Goal: Task Accomplishment & Management: Manage account settings

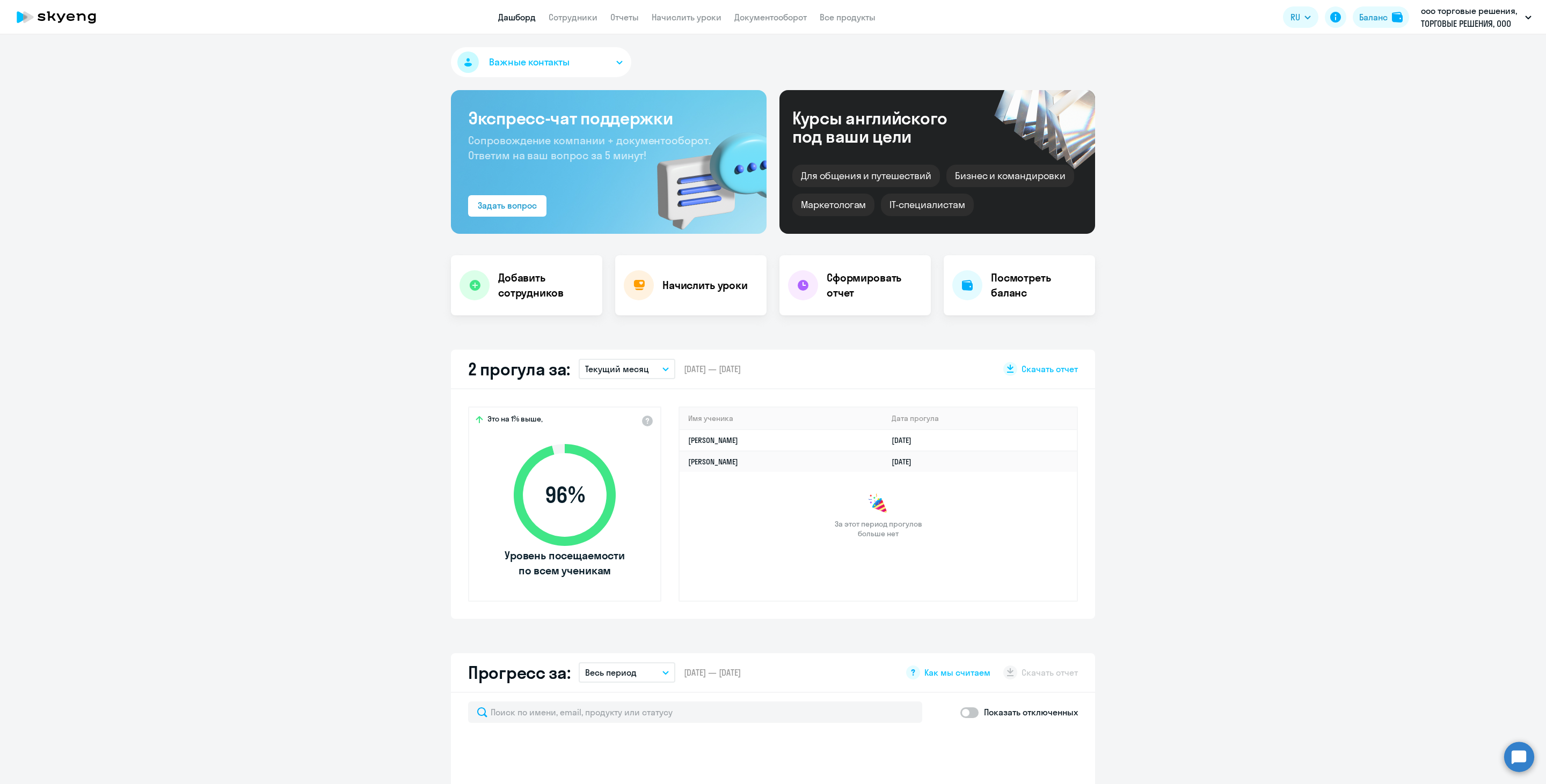
select select "30"
click at [577, 23] on app-menu-item-link "Сотрудники" at bounding box center [573, 18] width 48 height 14
click at [579, 15] on link "Сотрудники" at bounding box center [573, 17] width 48 height 11
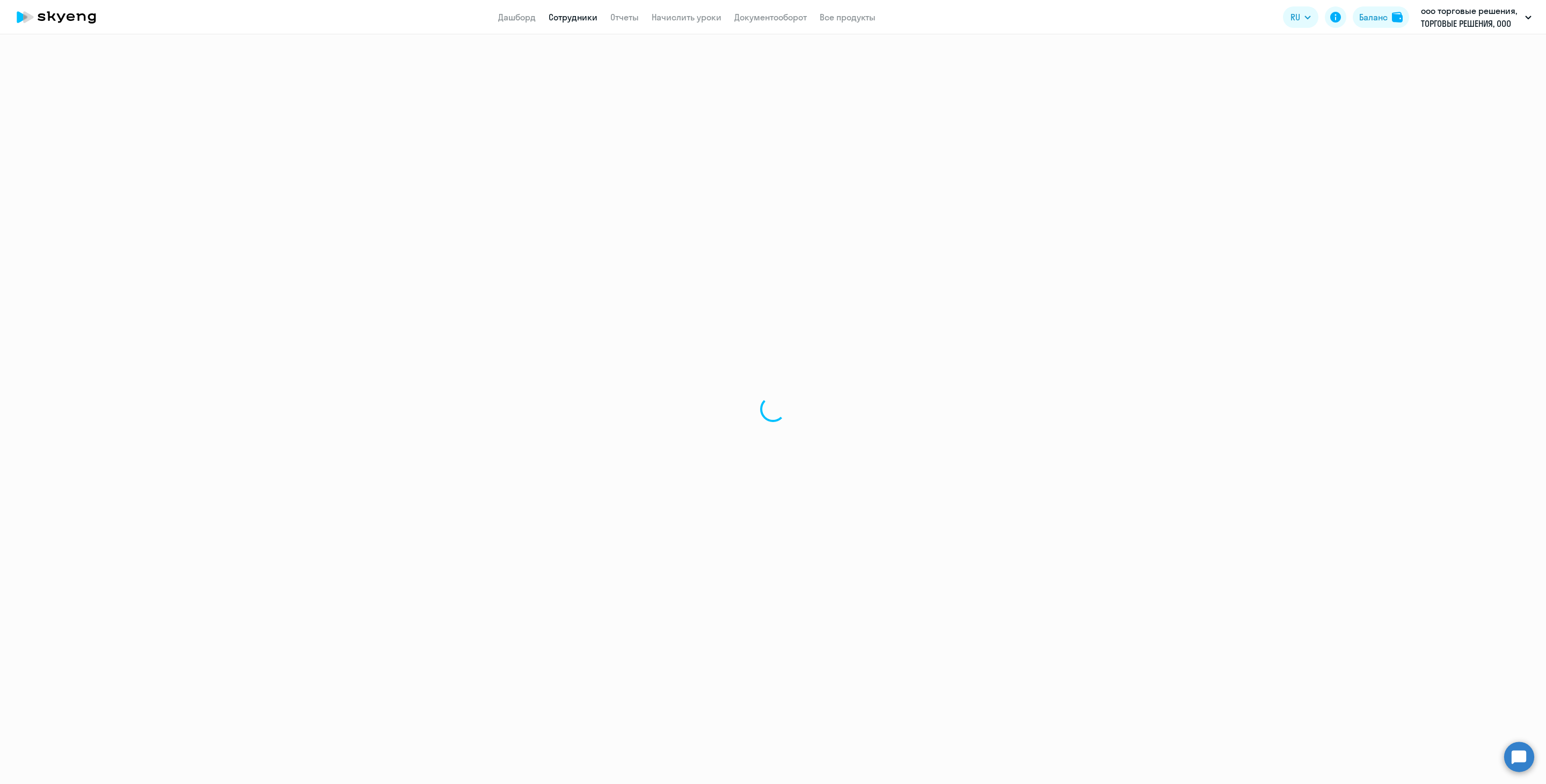
select select "30"
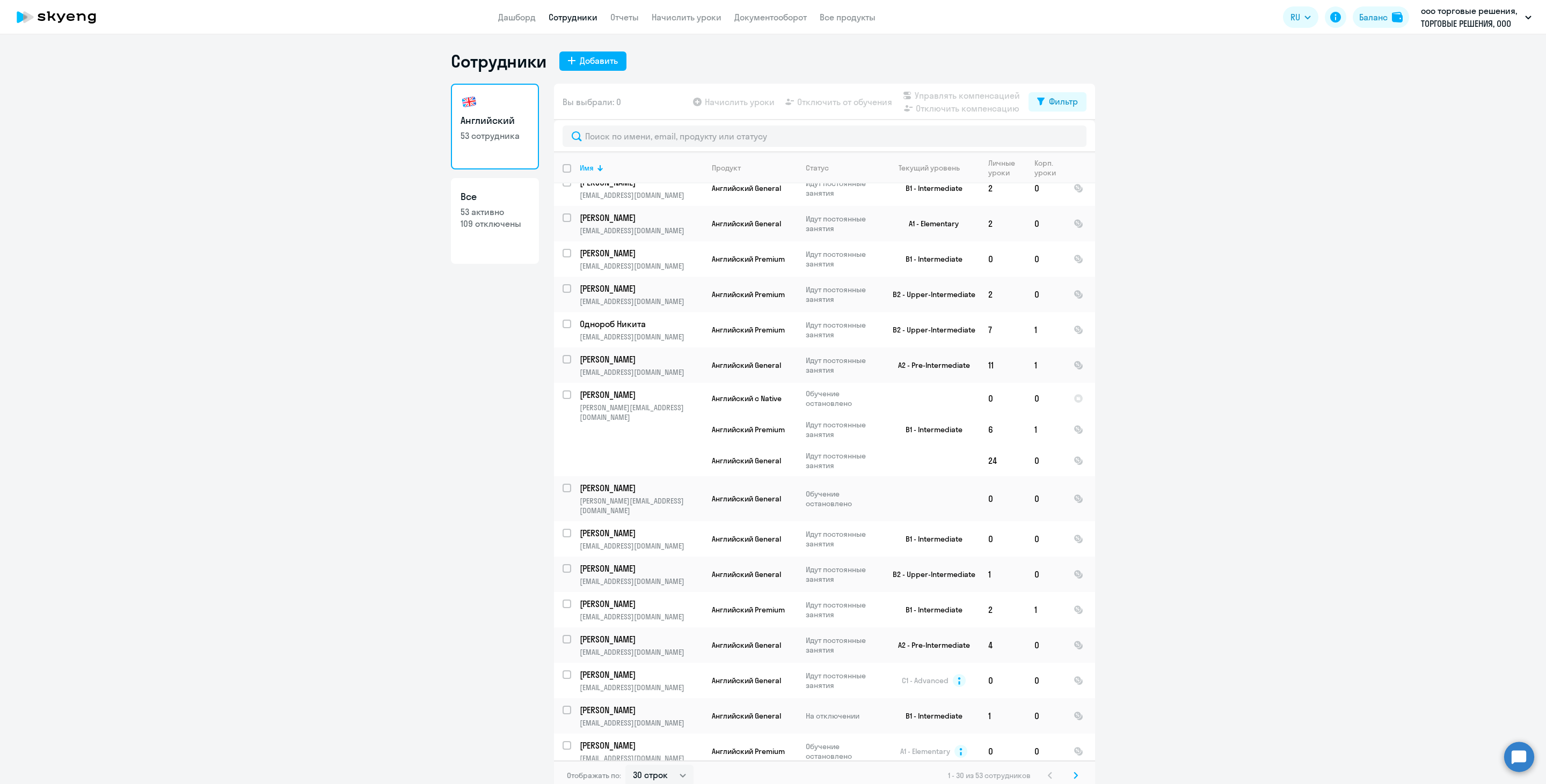
scroll to position [543, 0]
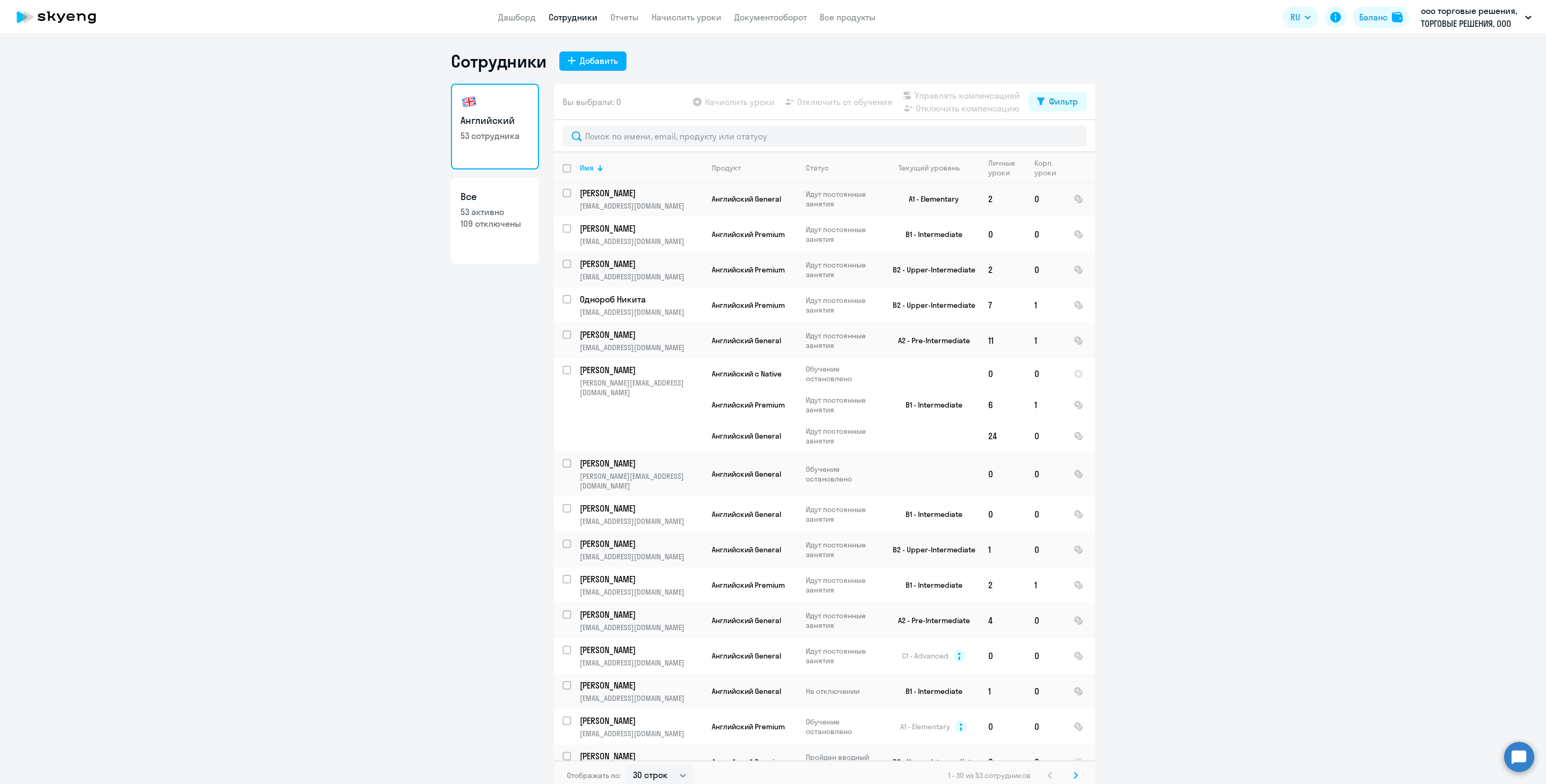
click at [956, 95] on app-table-action-button "Управлять компенсацией" at bounding box center [961, 95] width 119 height 13
click at [562, 366] on input "select row 23927187" at bounding box center [573, 376] width 21 height 21
checkbox input "true"
click at [940, 95] on span "Управлять компенсацией" at bounding box center [967, 95] width 106 height 13
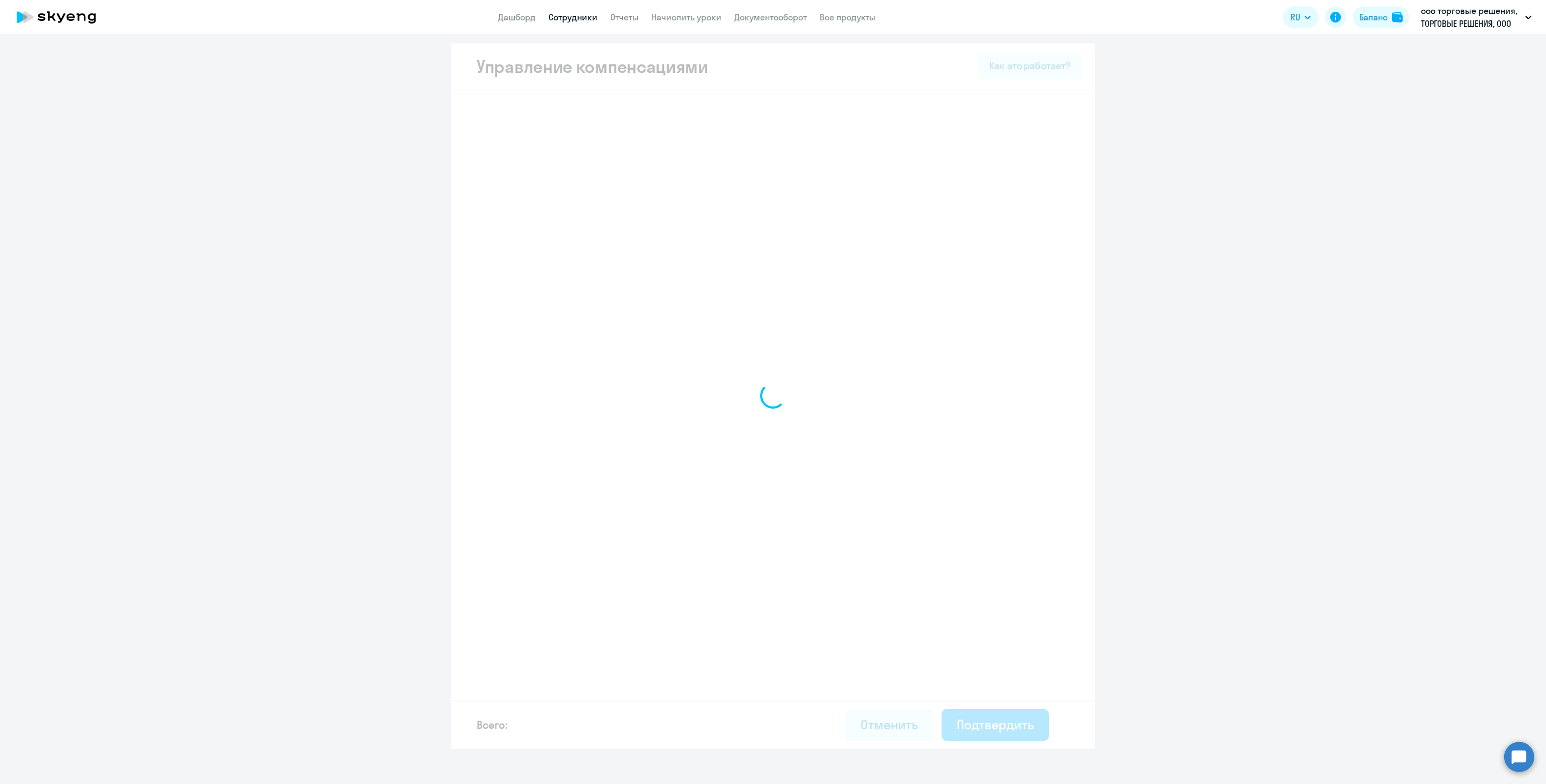
select select "MONTHLY"
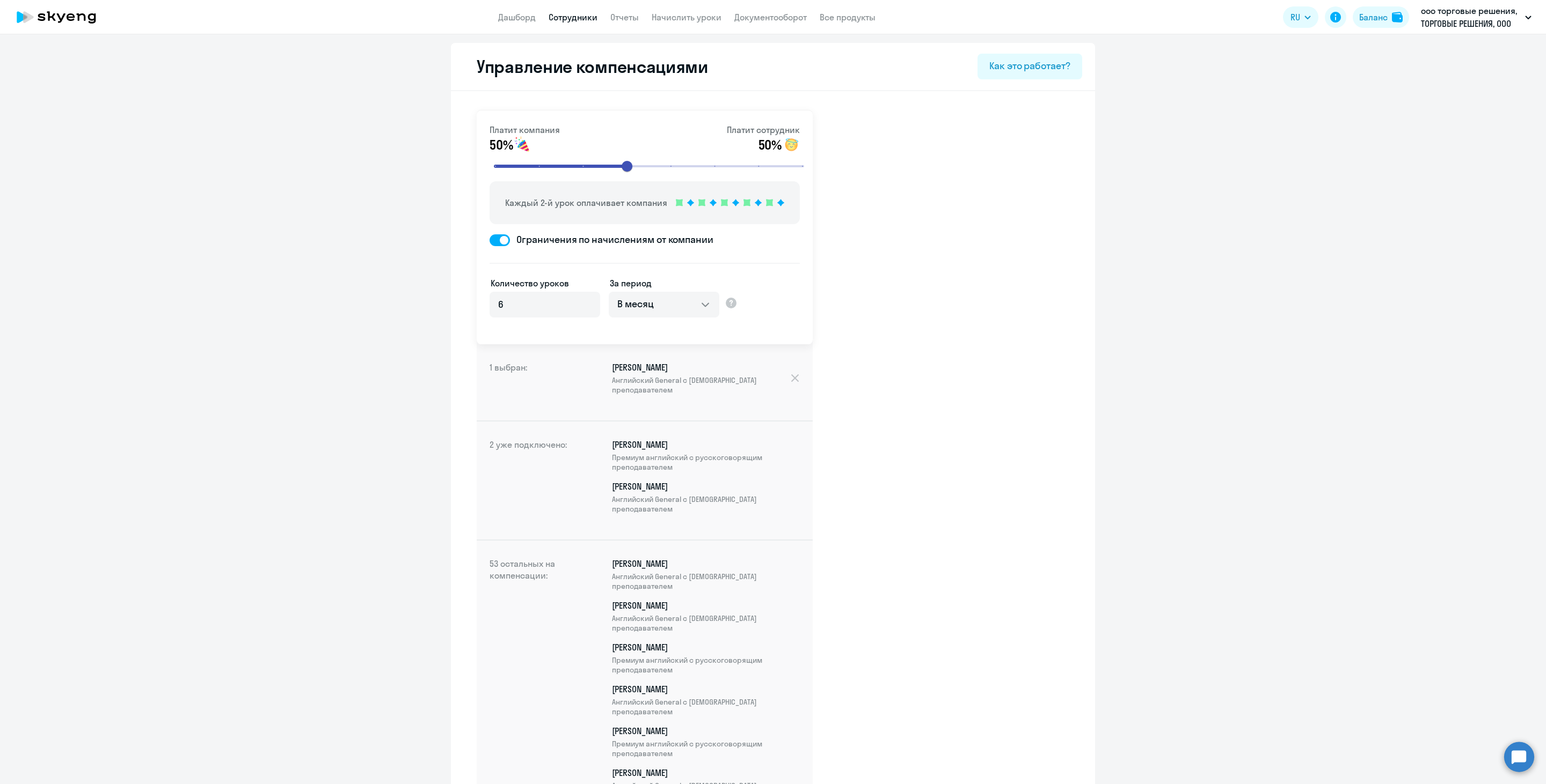
click at [562, 486] on h4 "2 уже подключено:" at bounding box center [532, 480] width 86 height 83
click at [586, 514] on div "[PERSON_NAME] Премиум [DEMOGRAPHIC_DATA] с русскоговорящим преподавателем [PERS…" at bounding box center [687, 480] width 225 height 83
click at [578, 302] on input "7" at bounding box center [545, 304] width 111 height 26
click at [585, 332] on ds-form-field "Количество уроков 7" at bounding box center [545, 309] width 111 height 63
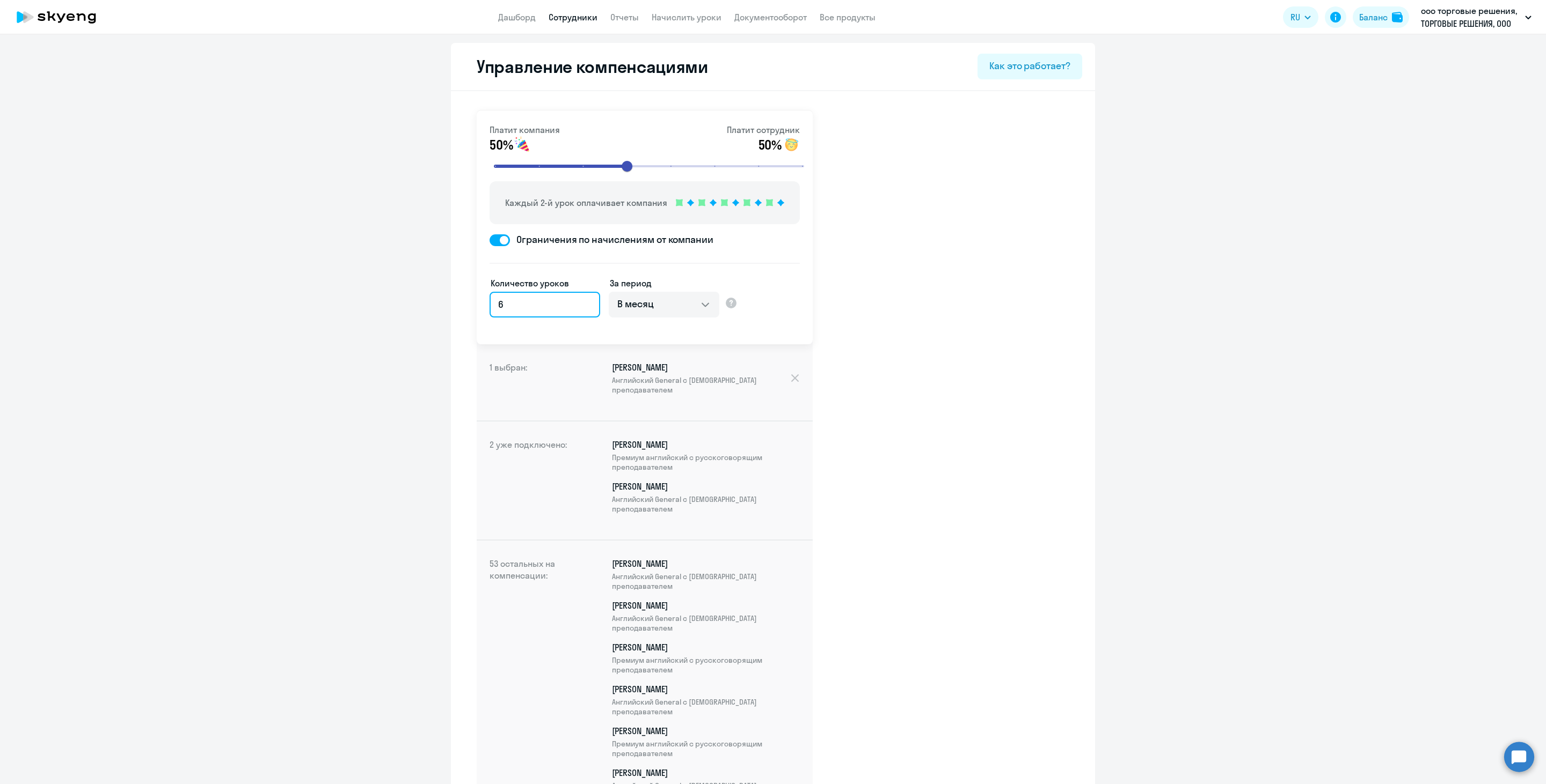
click at [579, 310] on input "6" at bounding box center [545, 304] width 111 height 26
click at [692, 300] on select "В месяц За квартал В год За все время обучения" at bounding box center [665, 304] width 111 height 26
click at [574, 338] on ds-form-field "Количество уроков 6" at bounding box center [545, 309] width 111 height 63
click at [566, 333] on ds-form-field "Количество уроков 6" at bounding box center [545, 309] width 111 height 63
type input "7"
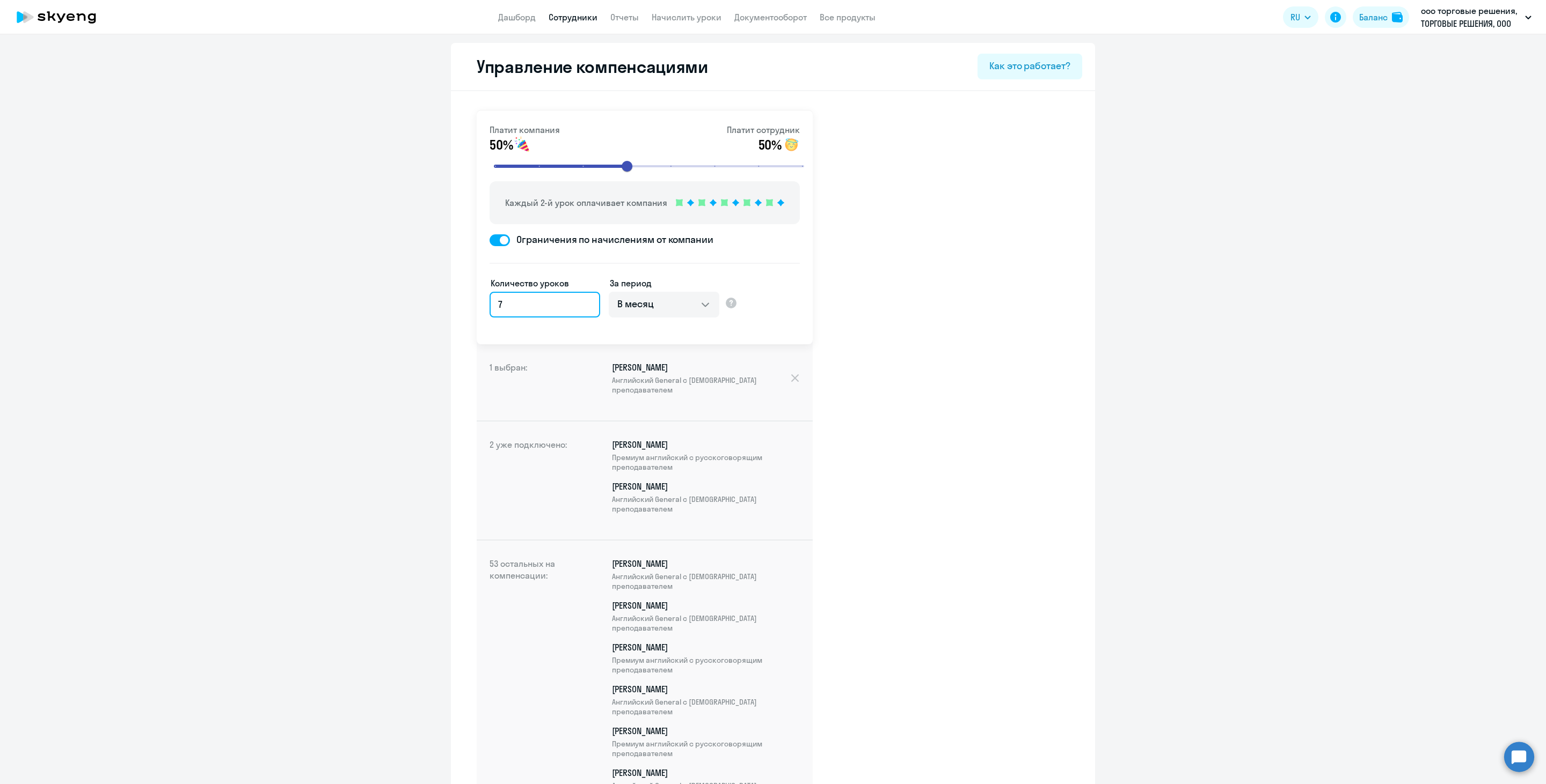
click at [579, 302] on input "7" at bounding box center [545, 304] width 111 height 26
click at [590, 325] on ds-form-field "Количество уроков 7" at bounding box center [545, 309] width 111 height 63
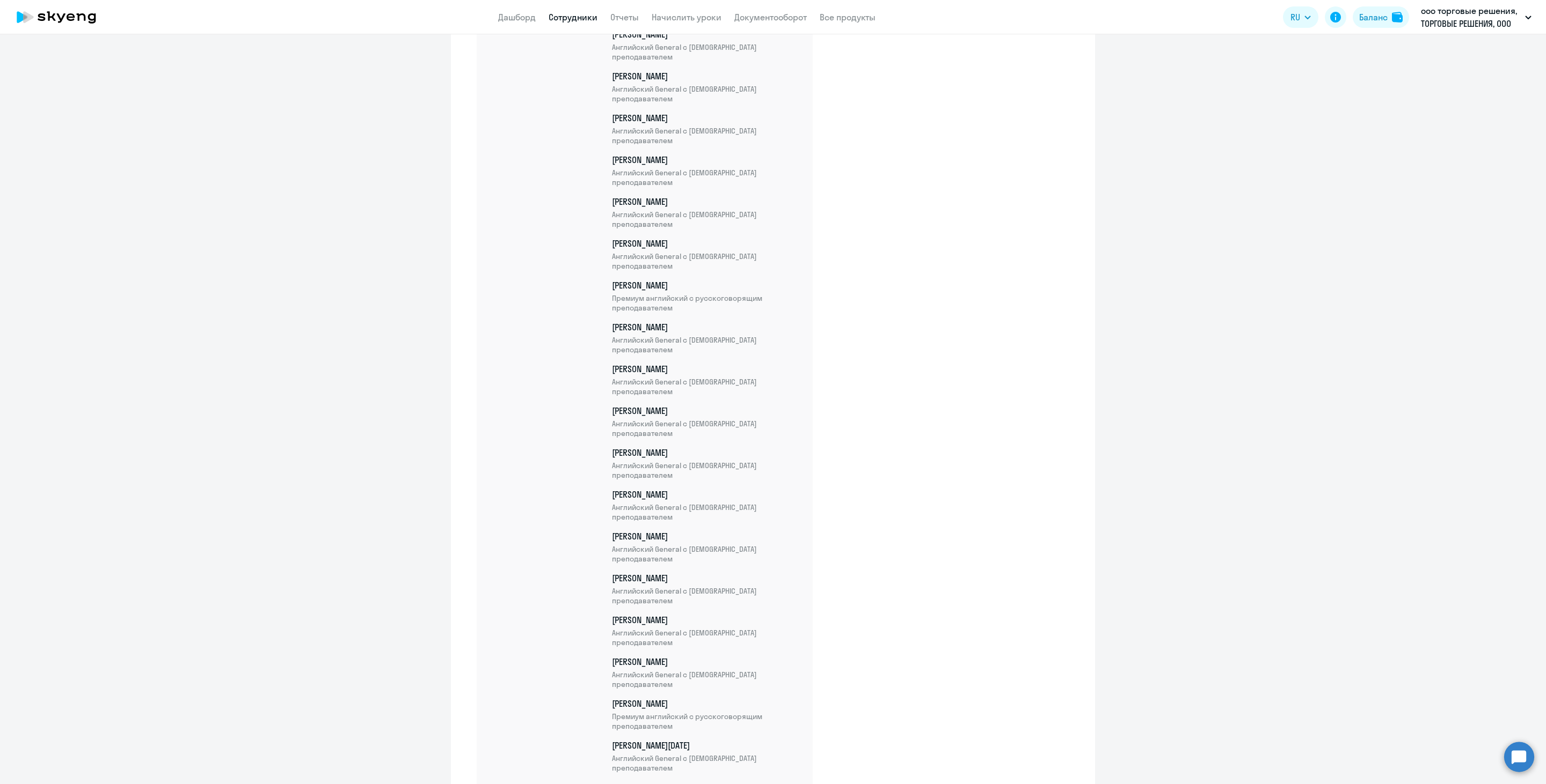
scroll to position [2082, 0]
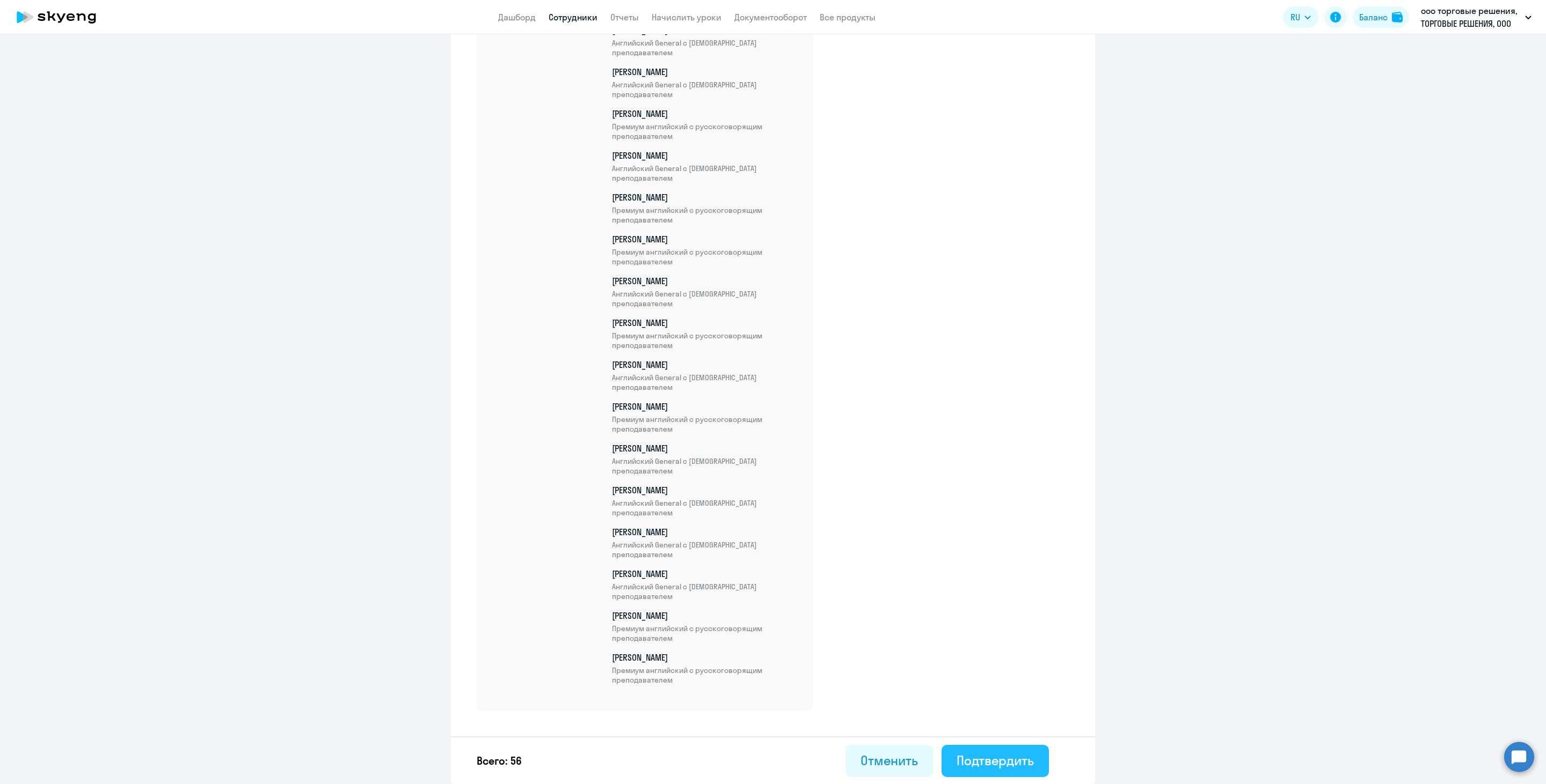
click at [999, 754] on div "Подтвердить" at bounding box center [995, 761] width 77 height 17
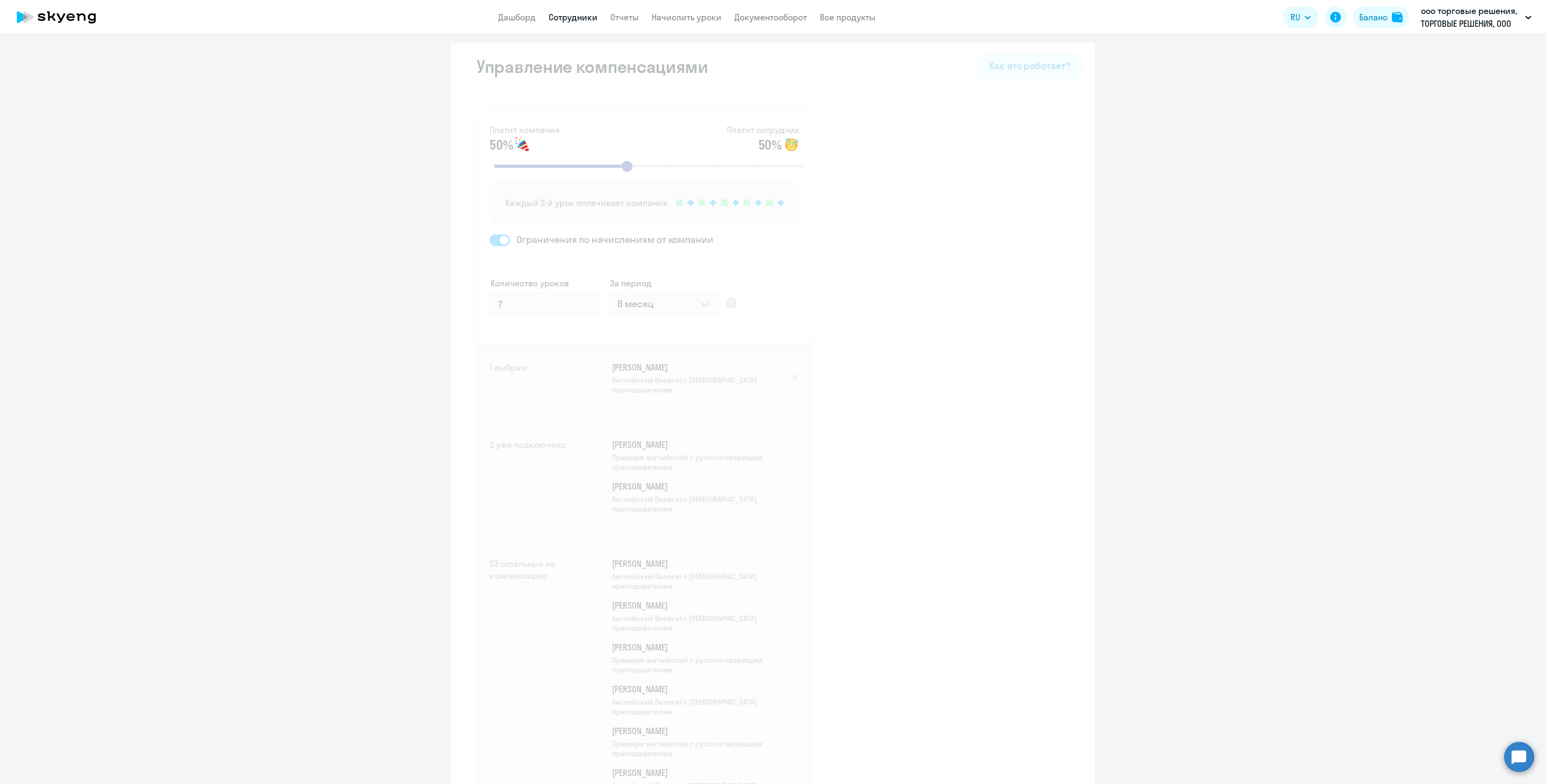
select select "30"
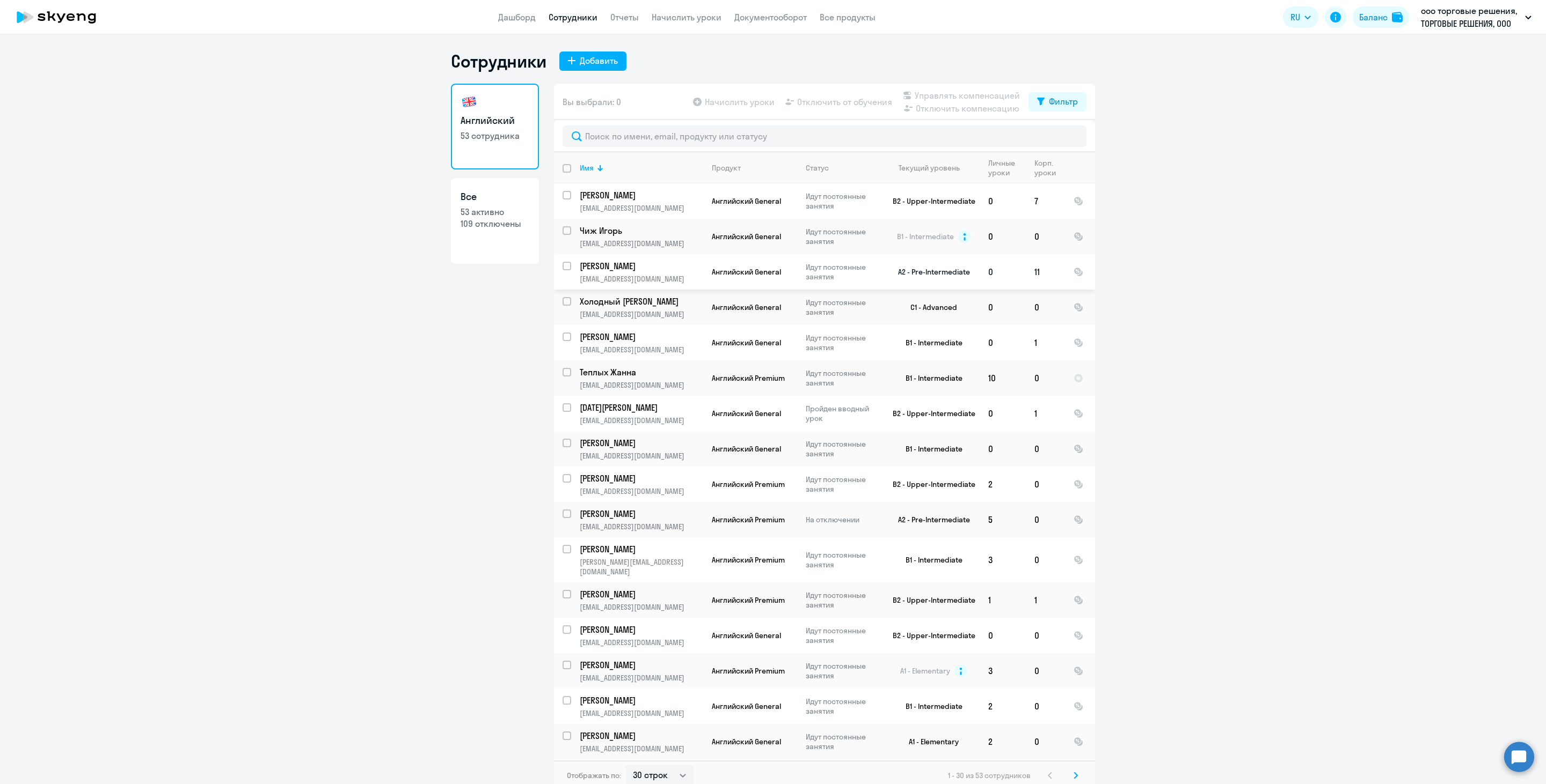
click at [562, 268] on input "select row 10478706" at bounding box center [573, 272] width 21 height 21
checkbox input "true"
click at [923, 93] on span "Управлять компенсацией" at bounding box center [967, 95] width 106 height 13
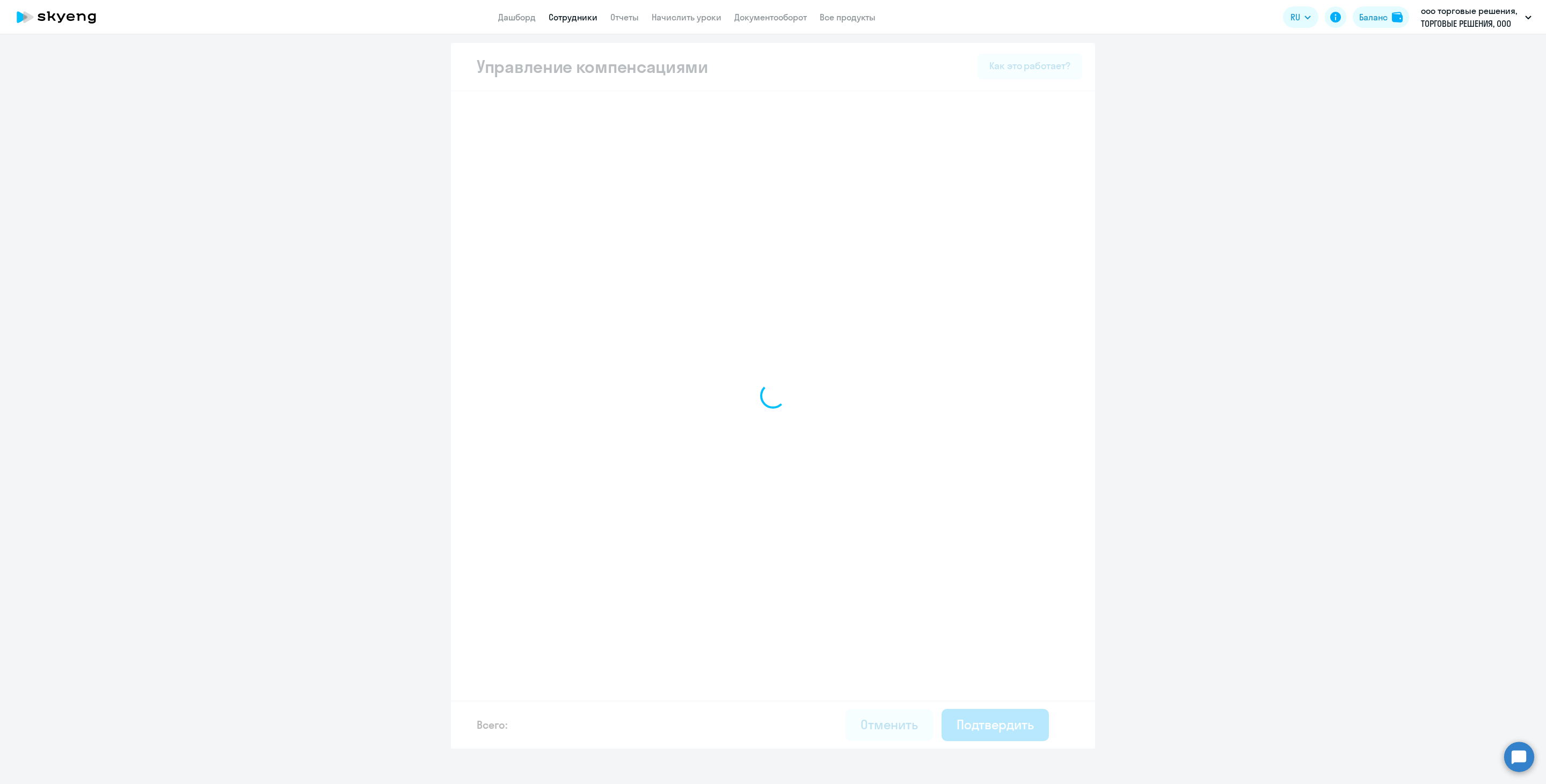
select select "MONTHLY"
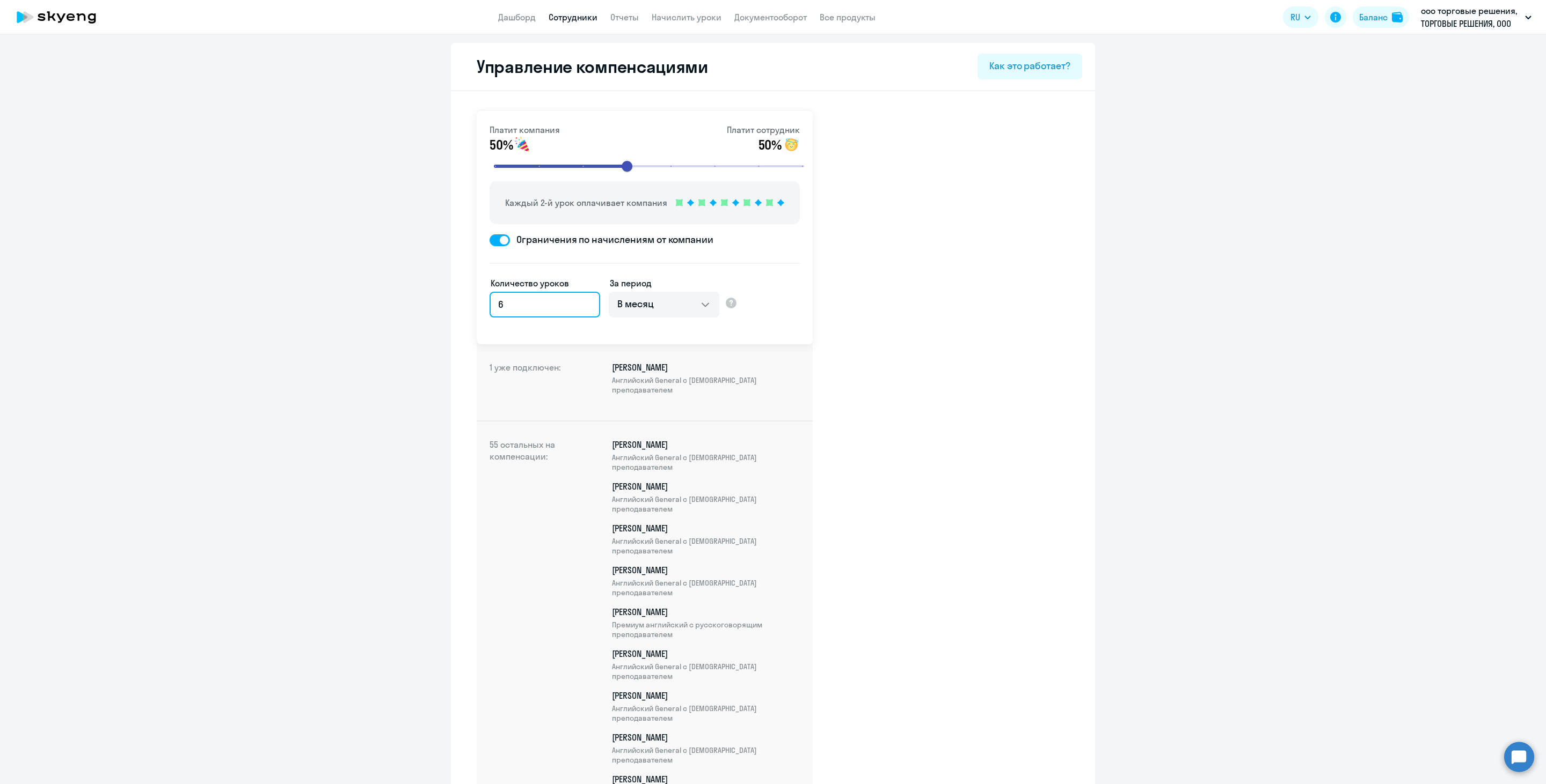
click at [578, 309] on input "6" at bounding box center [545, 304] width 111 height 26
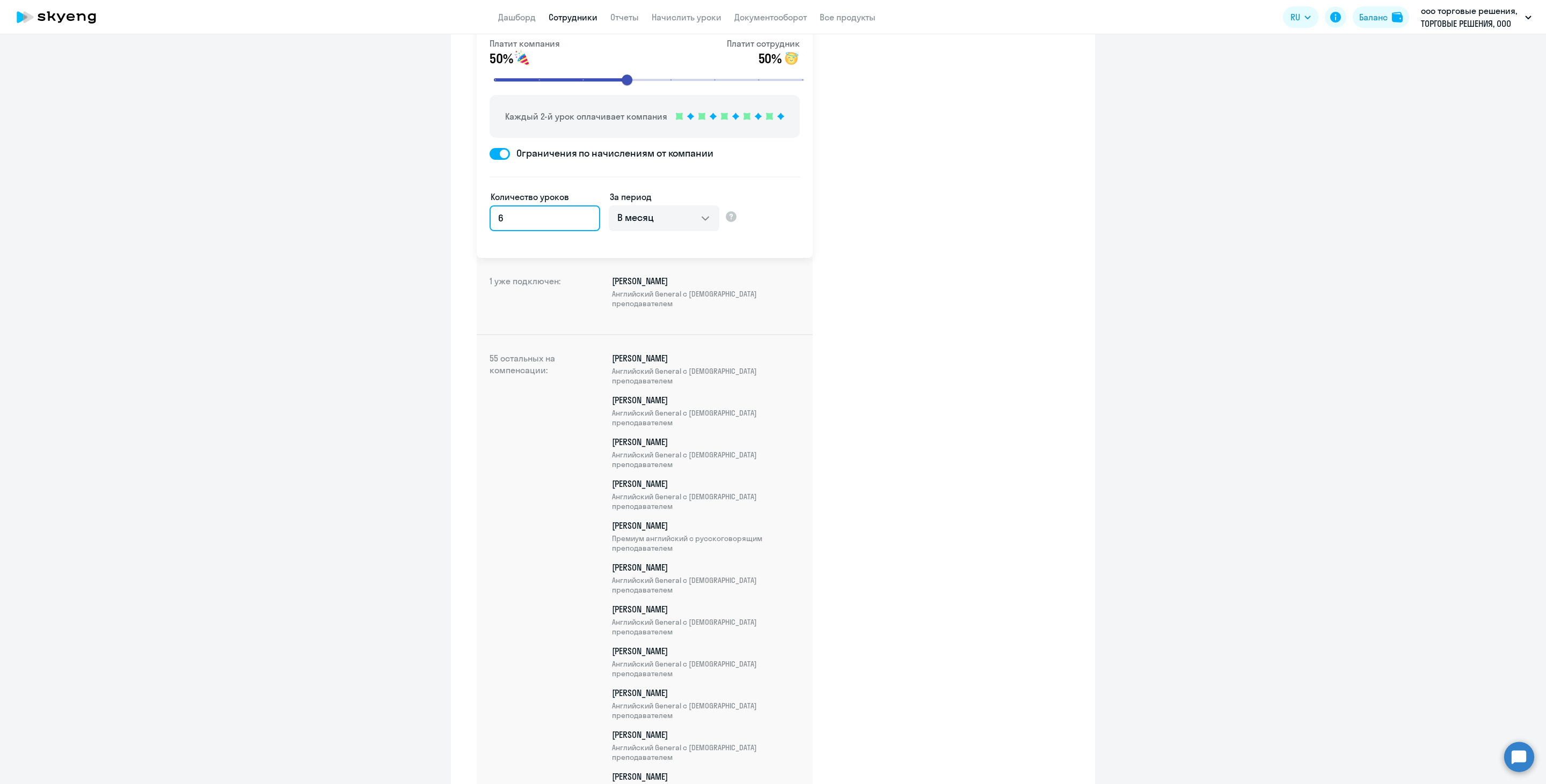
scroll to position [72, 0]
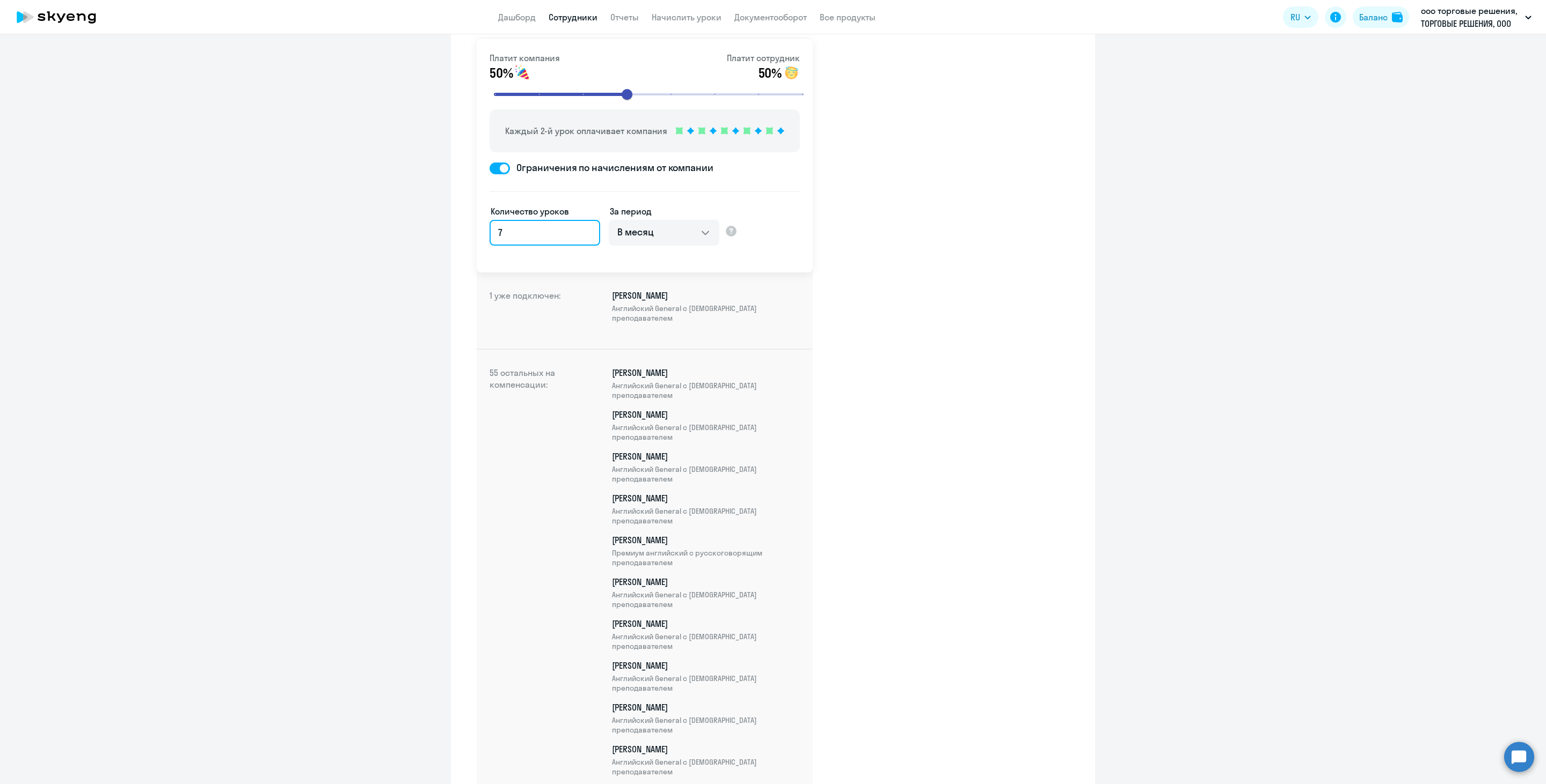
type input "7"
click at [577, 229] on input "7" at bounding box center [545, 233] width 111 height 26
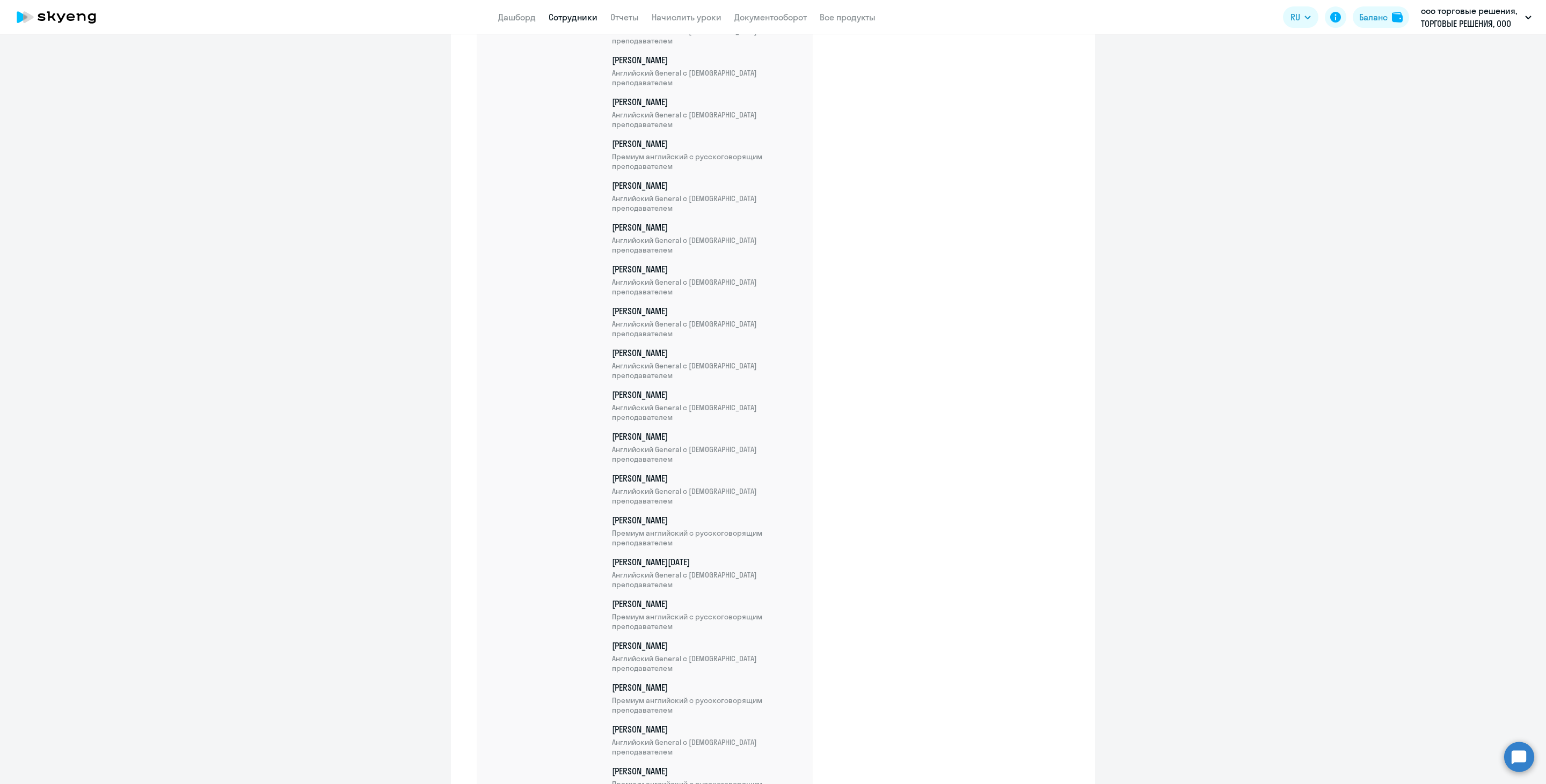
scroll to position [2047, 0]
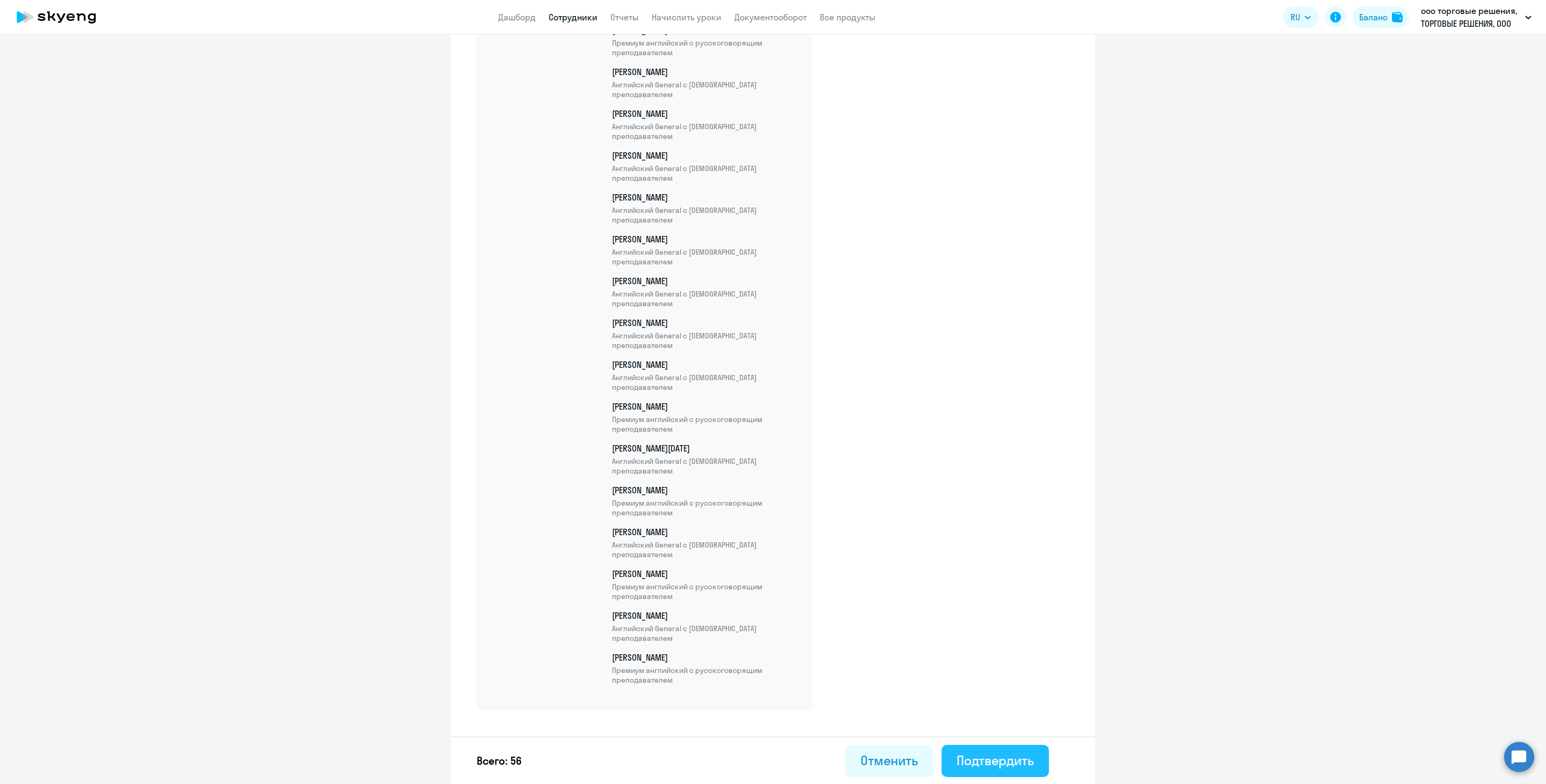
click at [994, 753] on div "Подтвердить" at bounding box center [995, 761] width 77 height 17
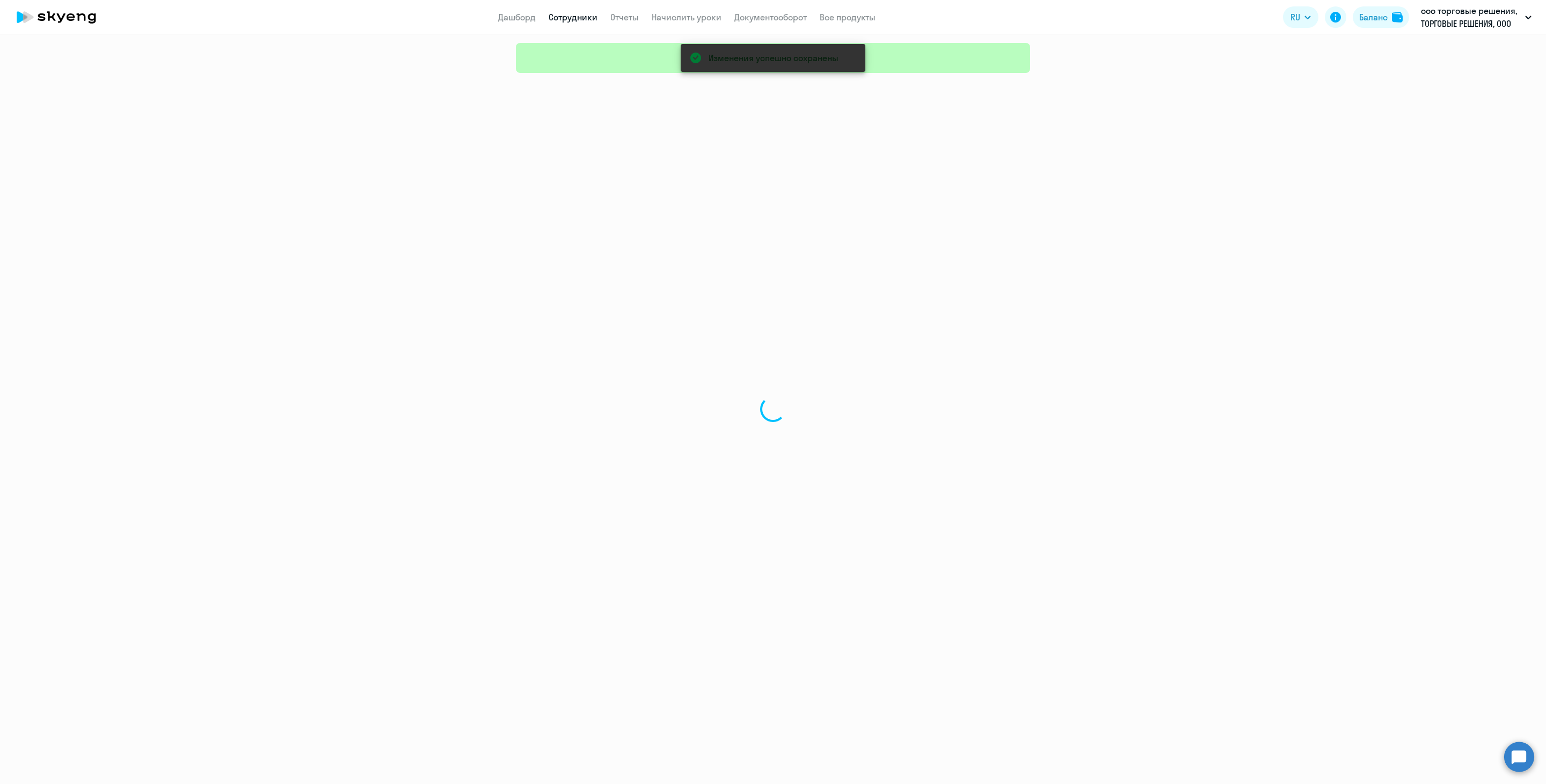
select select "30"
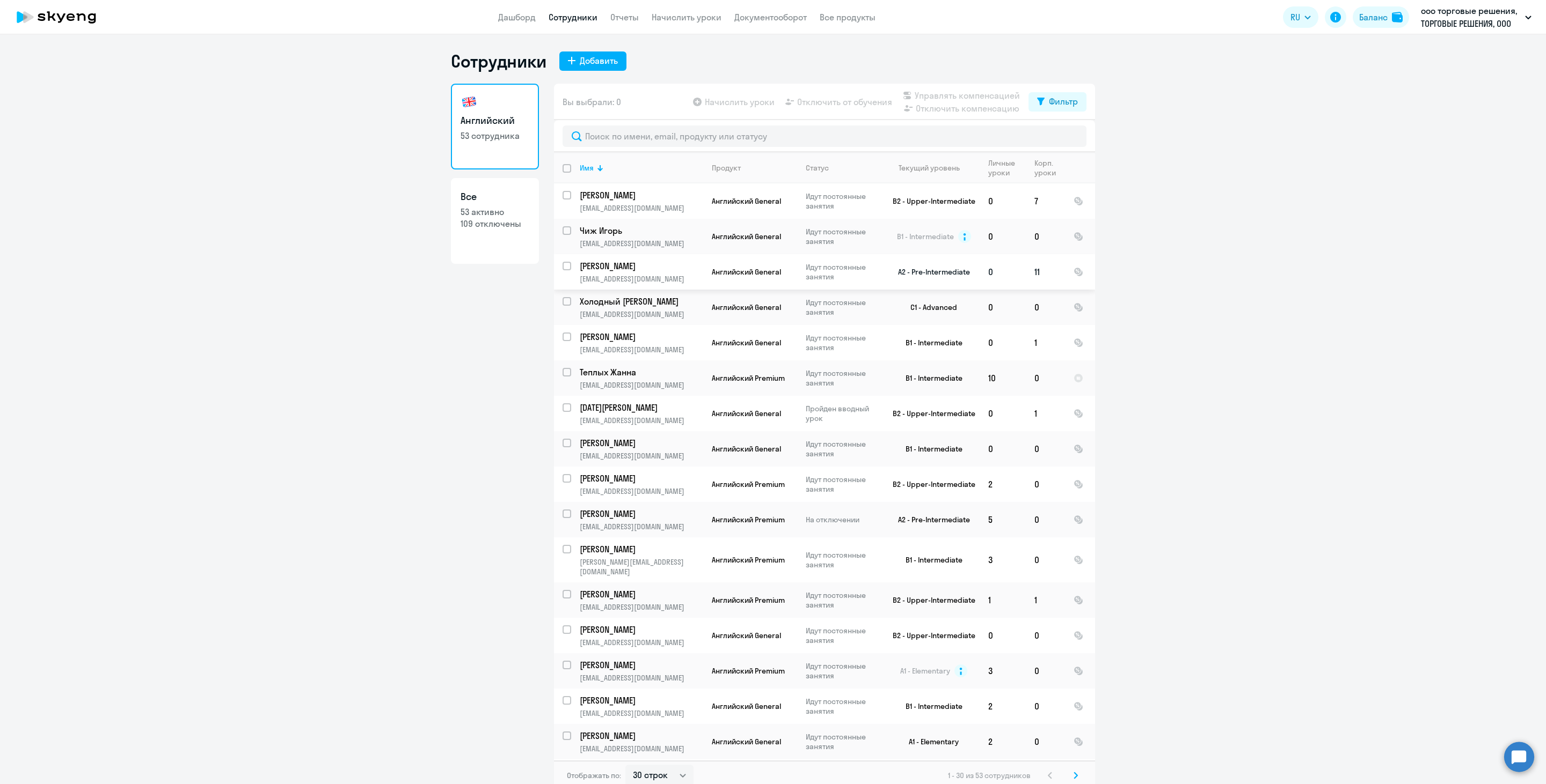
click at [562, 270] on input "select row 10478706" at bounding box center [573, 272] width 21 height 21
checkbox input "true"
click at [943, 94] on span "Управлять компенсацией" at bounding box center [967, 95] width 106 height 13
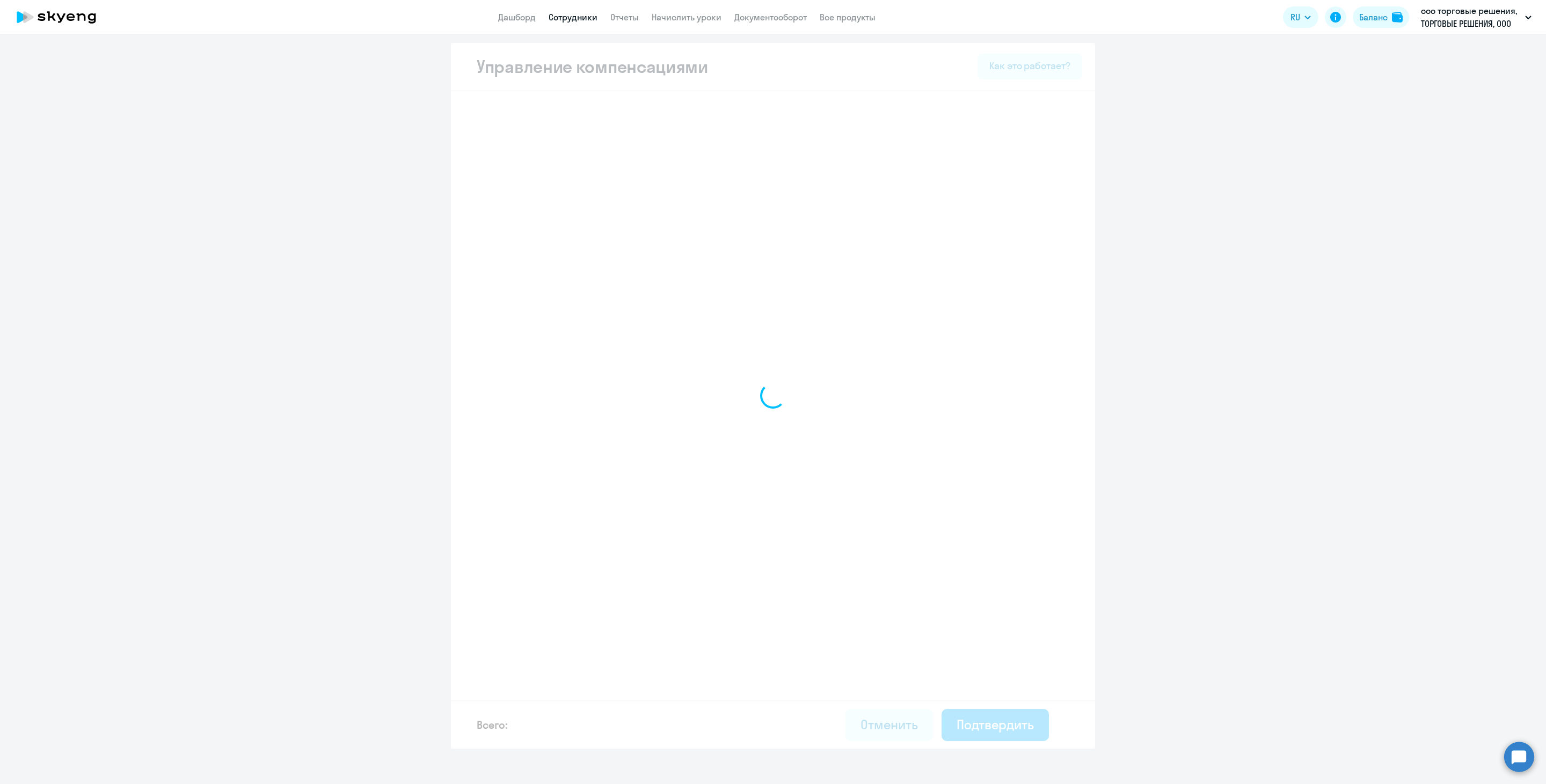
select select "MONTHLY"
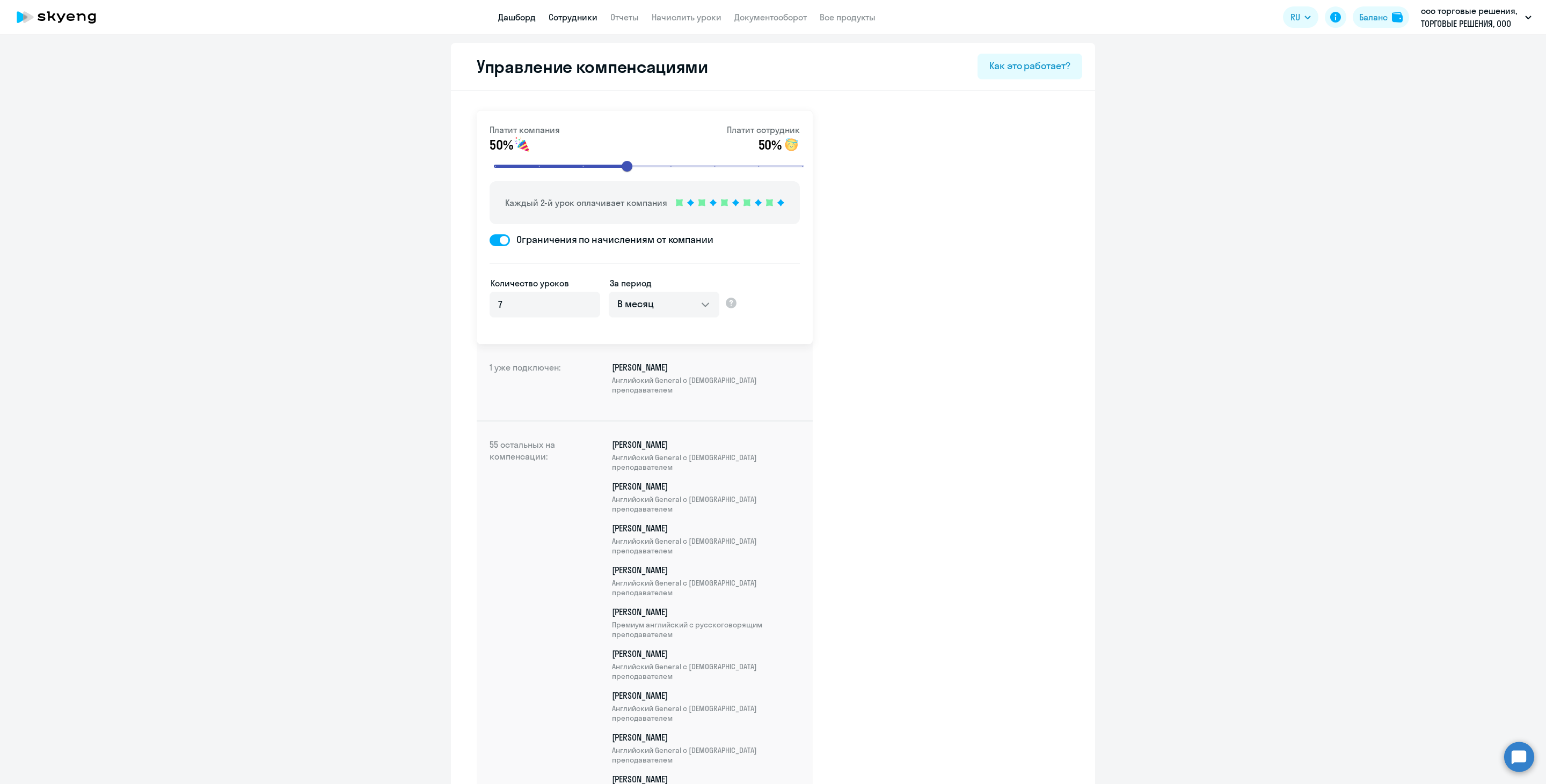
click at [528, 17] on link "Дашборд" at bounding box center [517, 17] width 37 height 11
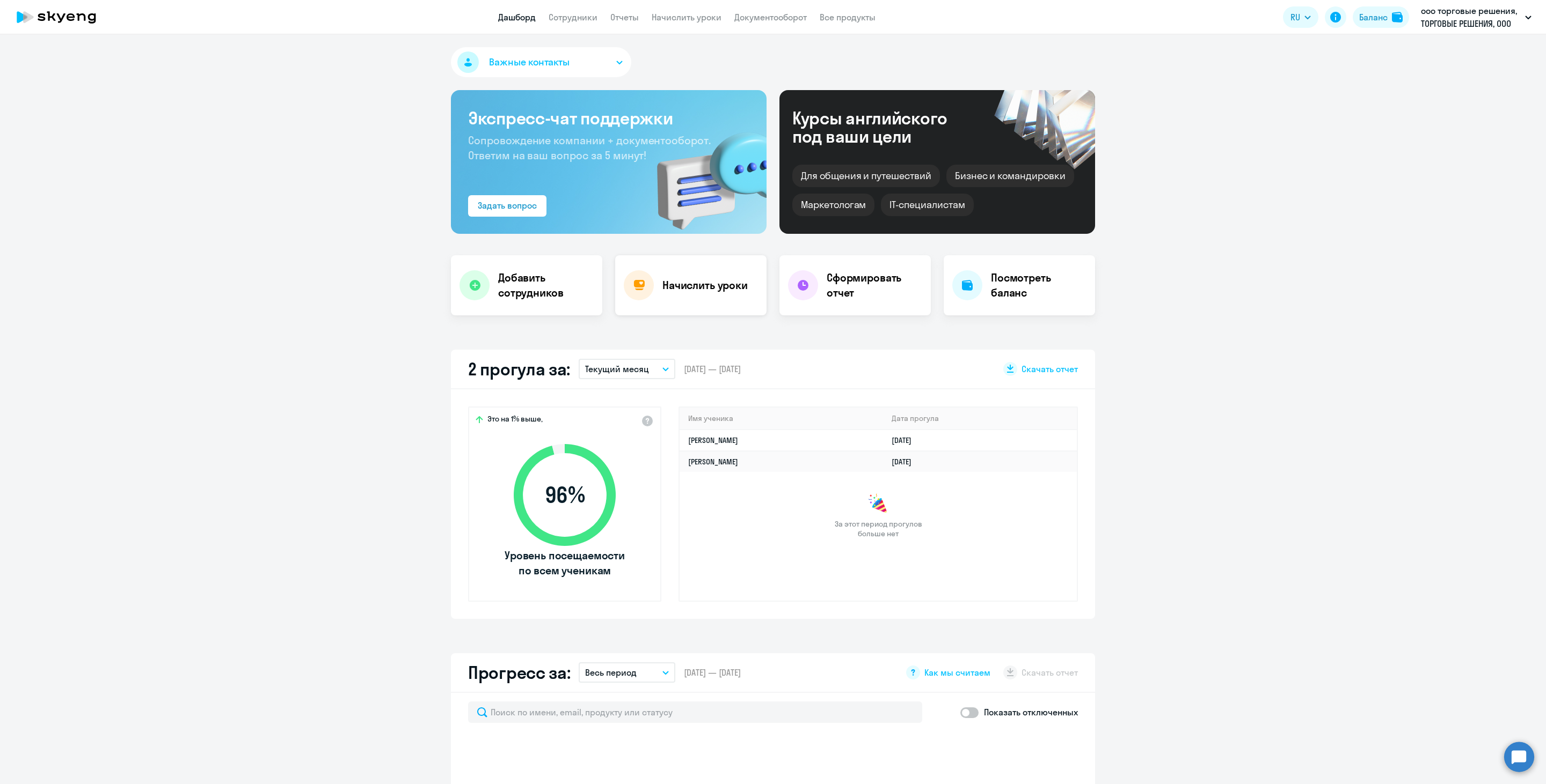
click at [718, 277] on div "Начислить уроки" at bounding box center [691, 285] width 151 height 60
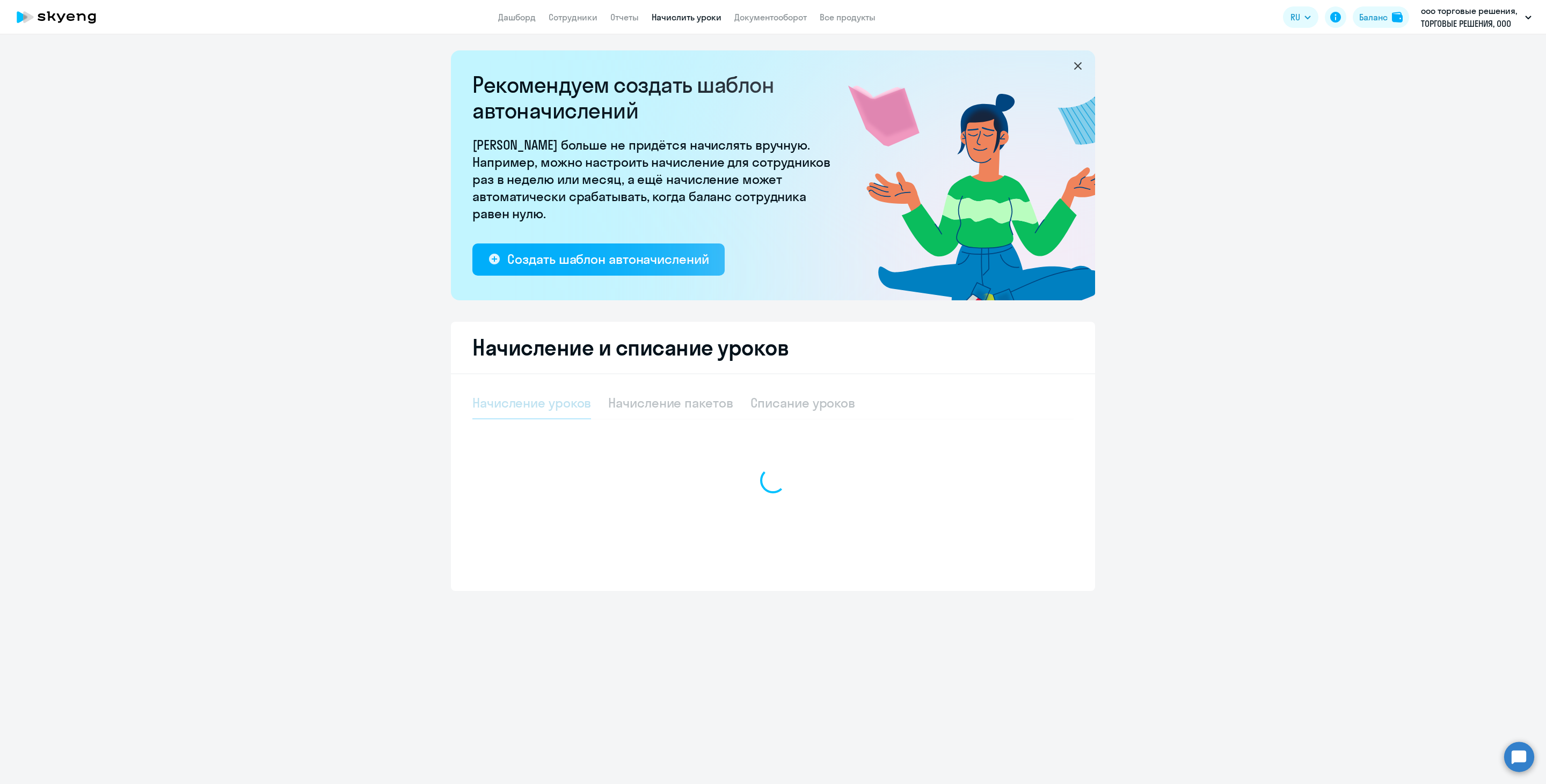
select select "10"
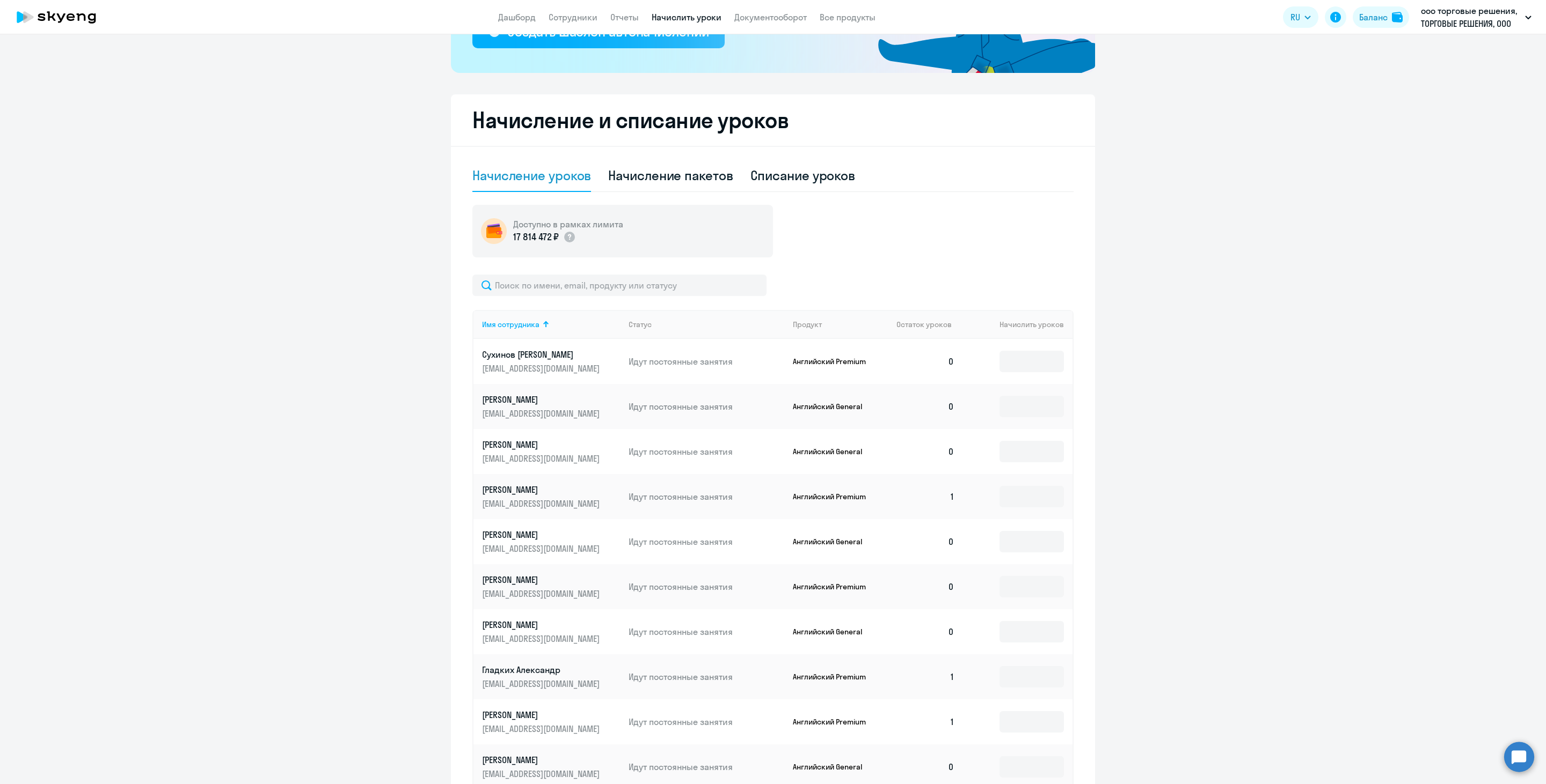
scroll to position [323, 0]
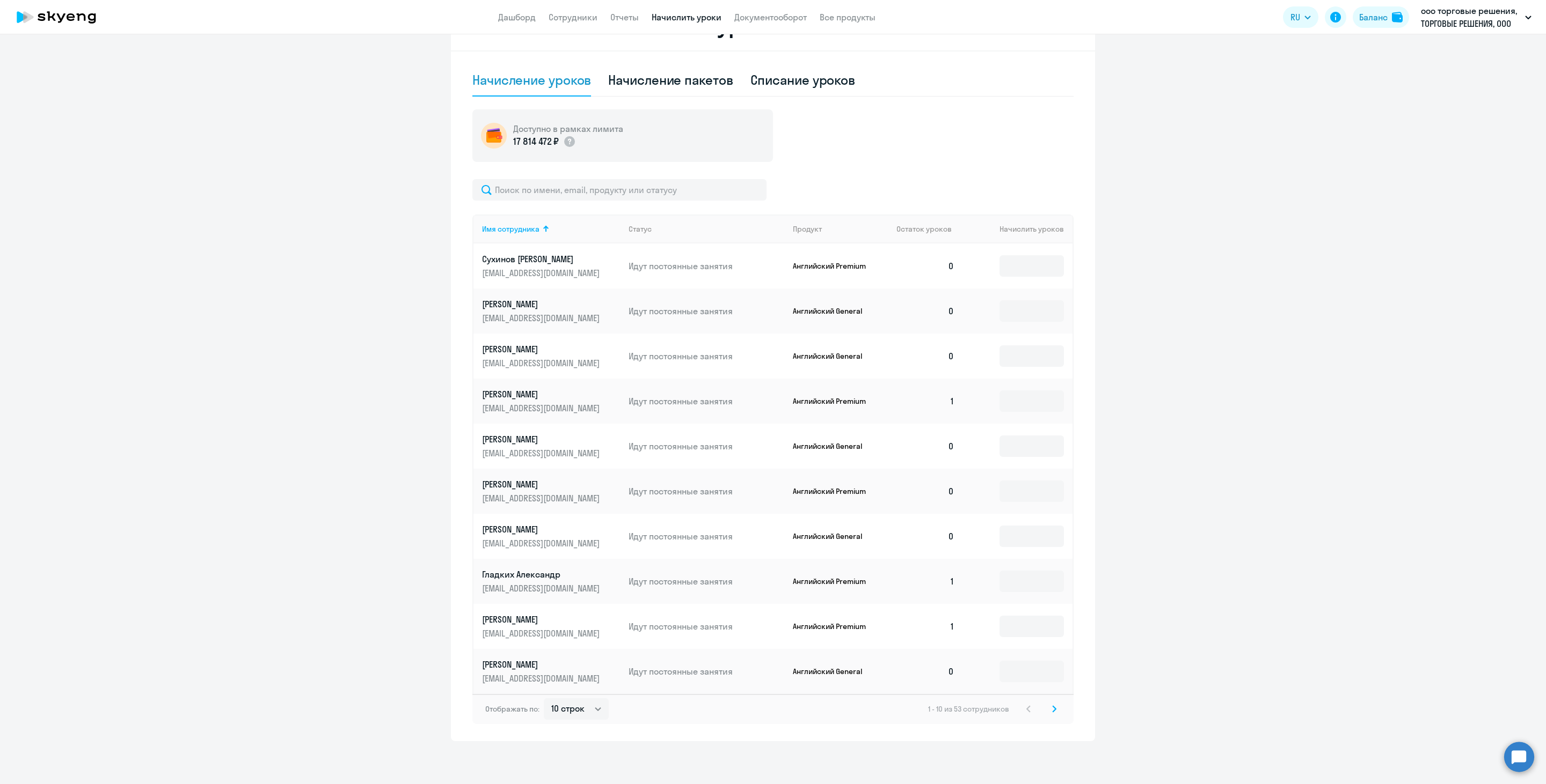
click at [1048, 711] on svg-icon at bounding box center [1054, 709] width 13 height 13
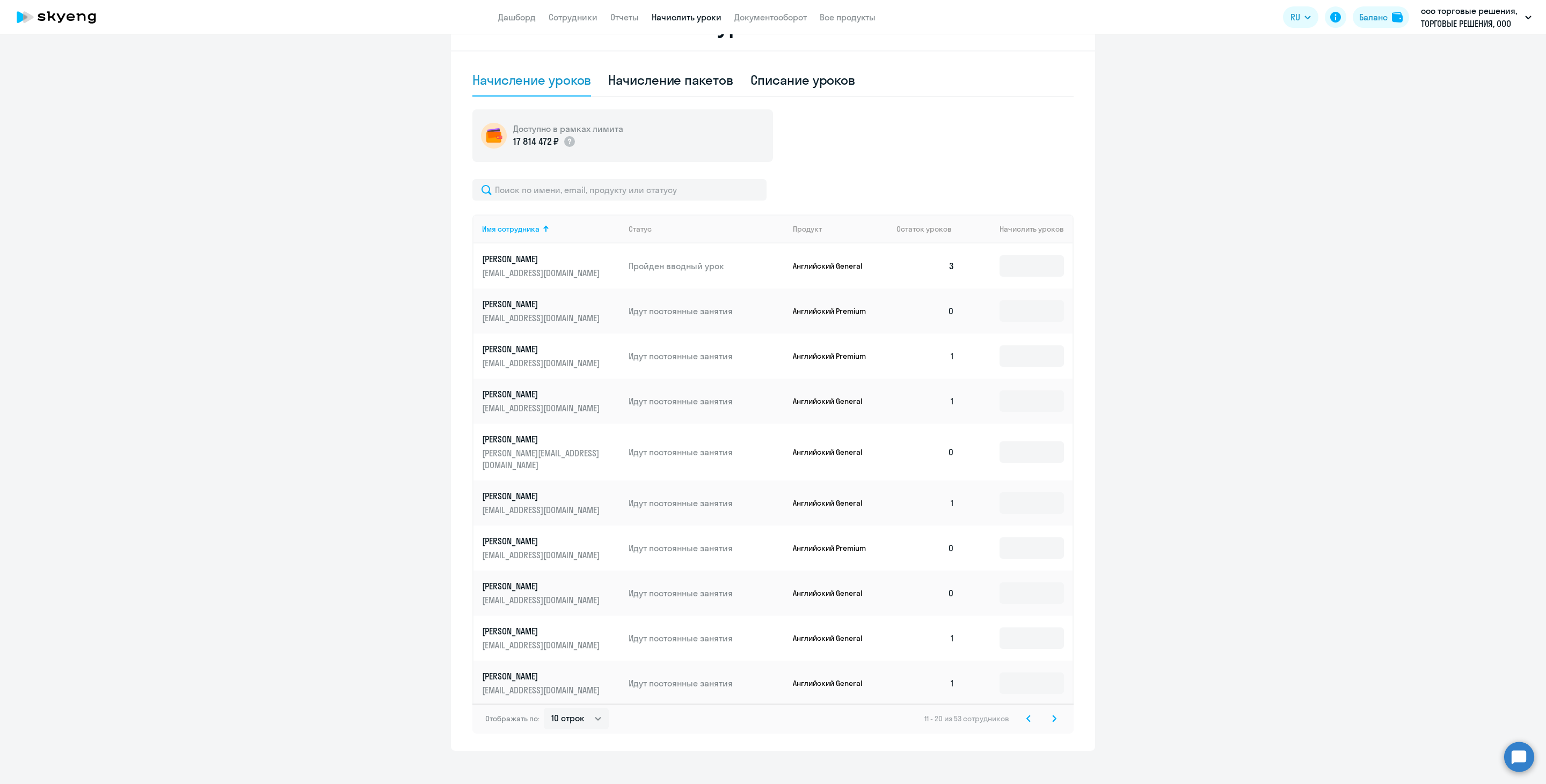
click at [1053, 716] on icon at bounding box center [1054, 719] width 3 height 6
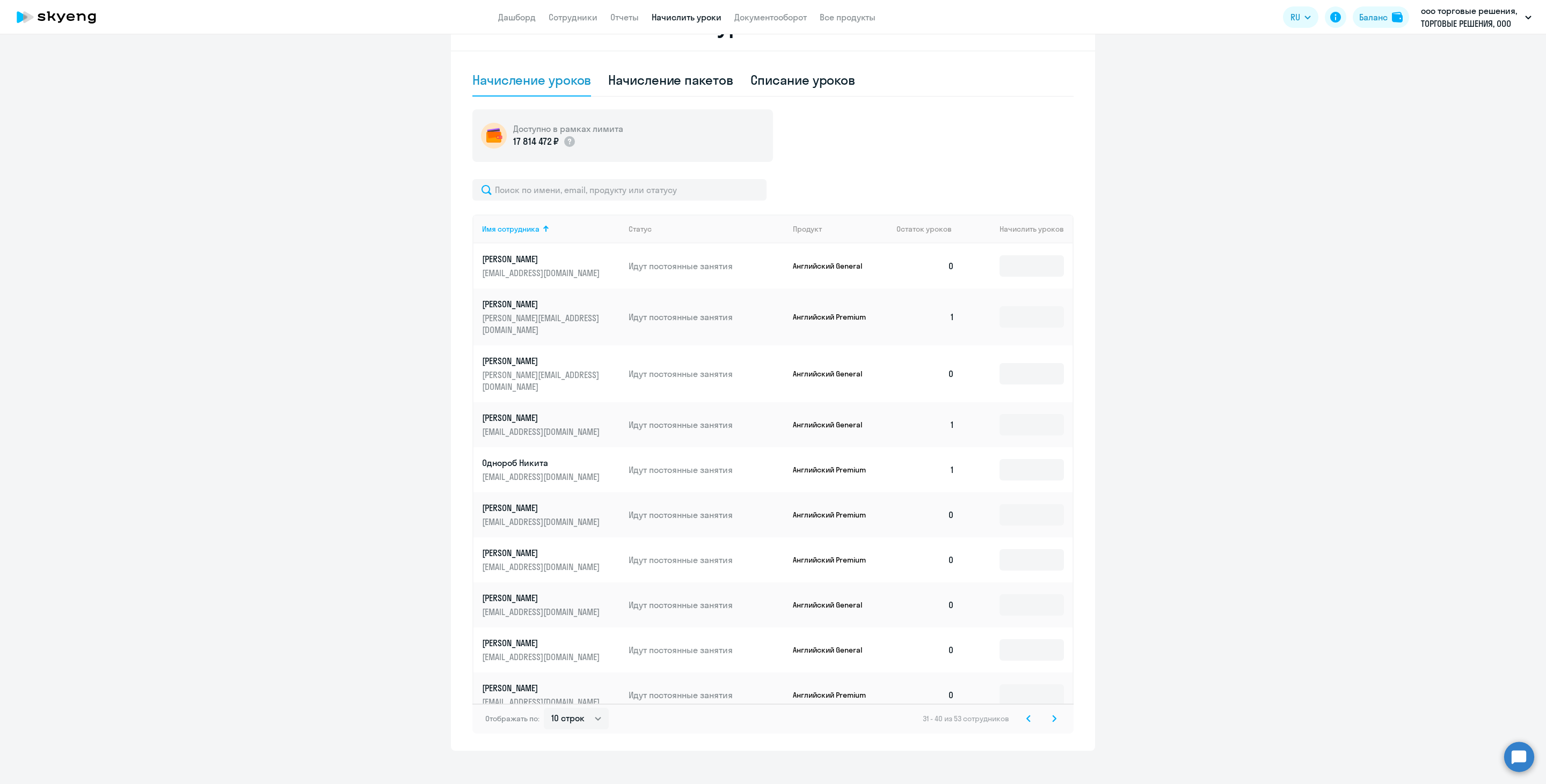
click at [1053, 716] on icon at bounding box center [1054, 719] width 3 height 6
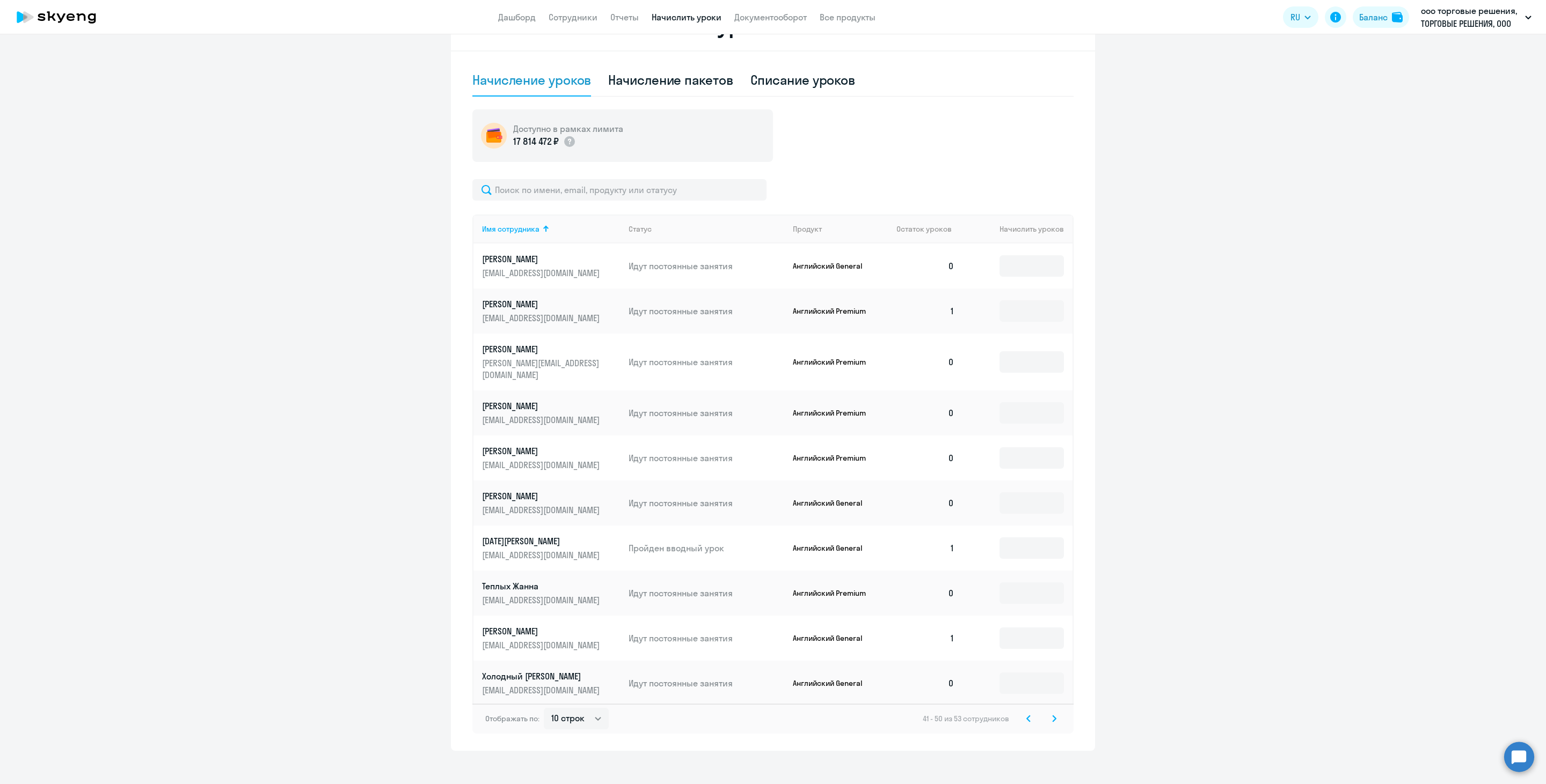
click at [1053, 716] on icon at bounding box center [1054, 719] width 3 height 6
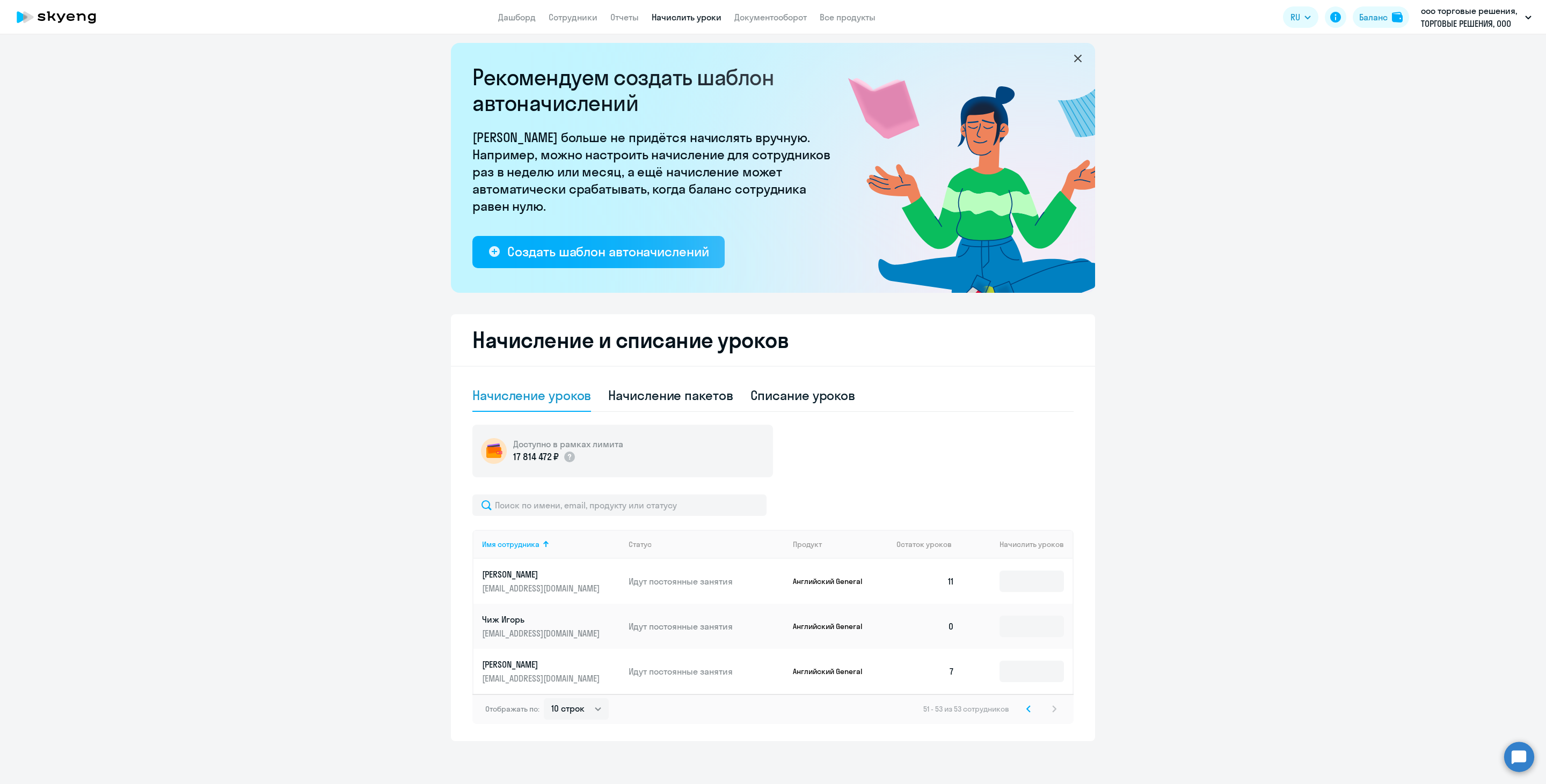
scroll to position [8, 0]
click at [946, 671] on td "7" at bounding box center [926, 671] width 75 height 45
click at [660, 389] on div "Начисление пакетов" at bounding box center [670, 395] width 124 height 17
select select "10"
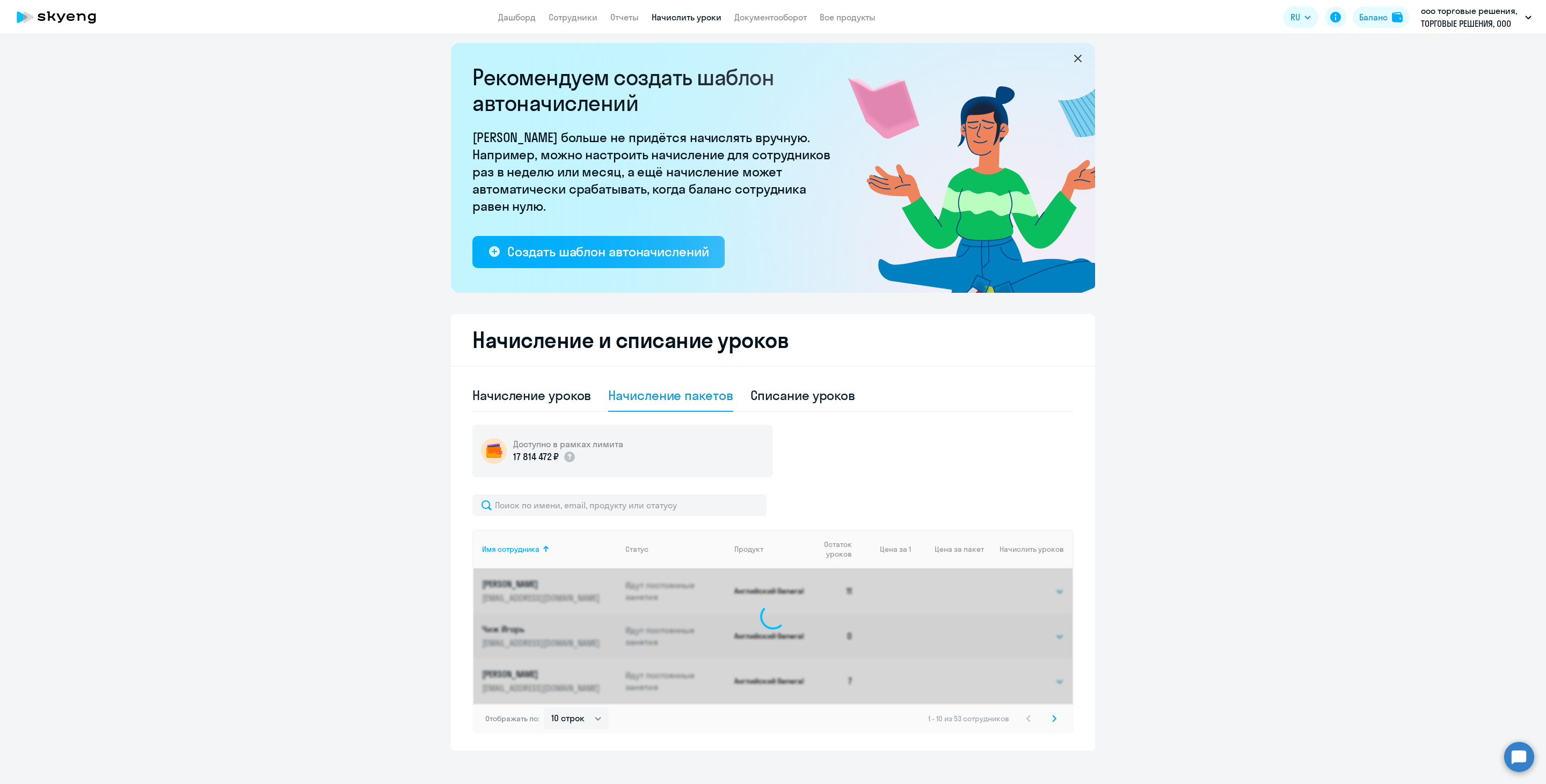
scroll to position [17, 0]
